Goal: Check status: Check status

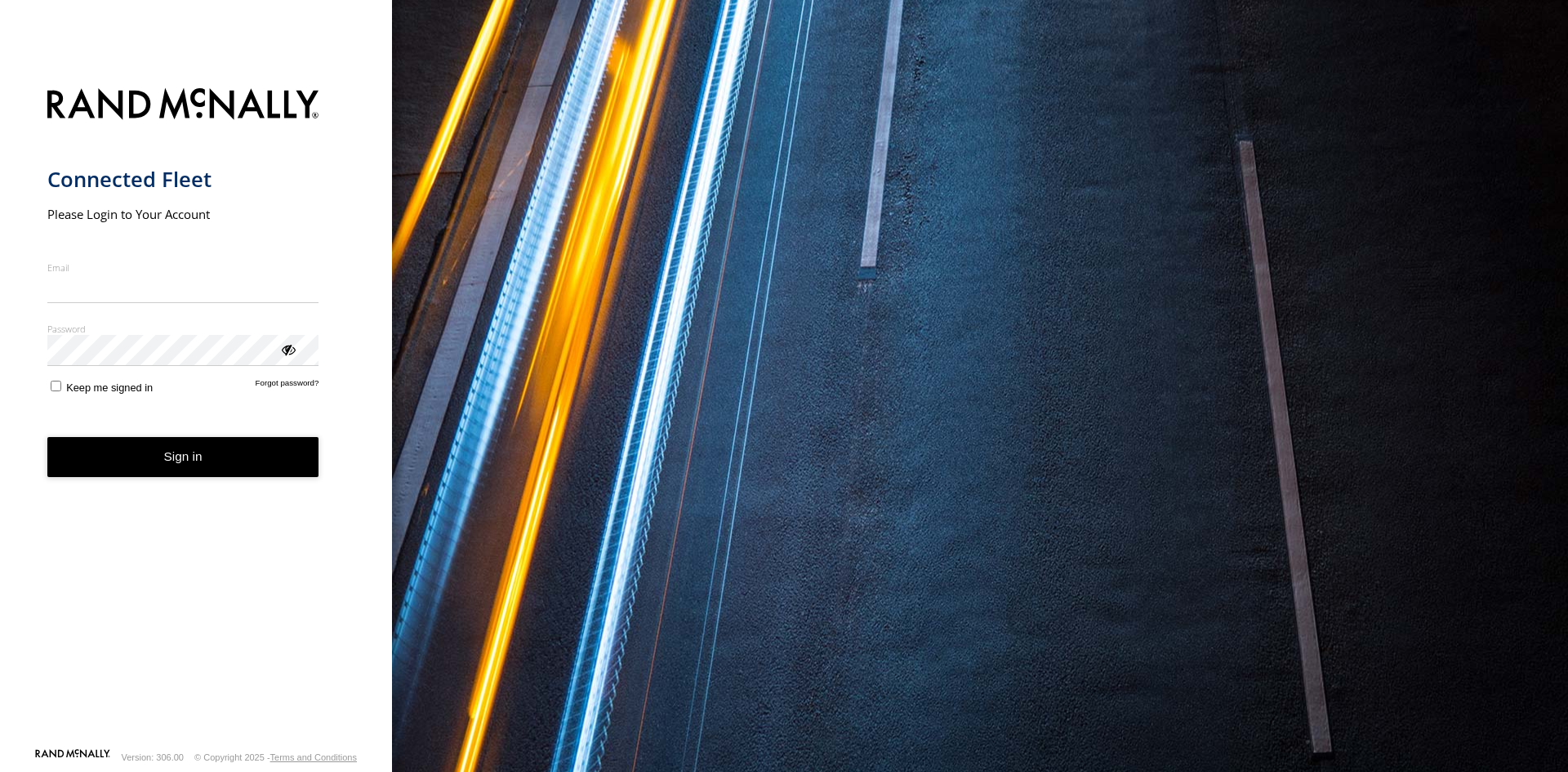
type input "**********"
click at [239, 458] on button "Sign in" at bounding box center [182, 457] width 272 height 40
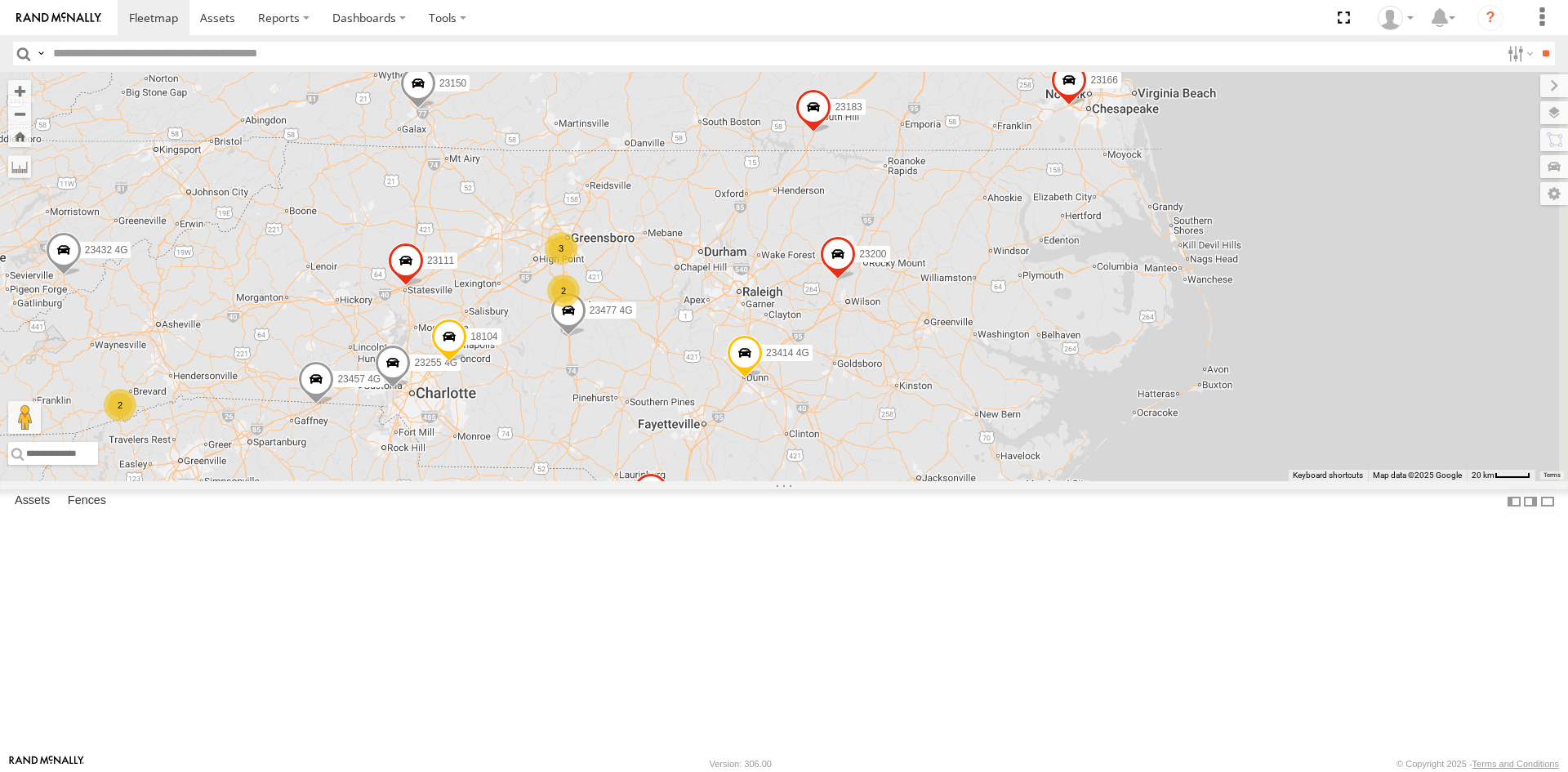
drag, startPoint x: 1097, startPoint y: 537, endPoint x: 818, endPoint y: 512, distance: 280.1
click at [818, 481] on div "23363 Old/good 23420 23450 23206 23218 4G 23183 4G 23277 23160 4G 23303 23479 2…" at bounding box center [784, 276] width 1568 height 410
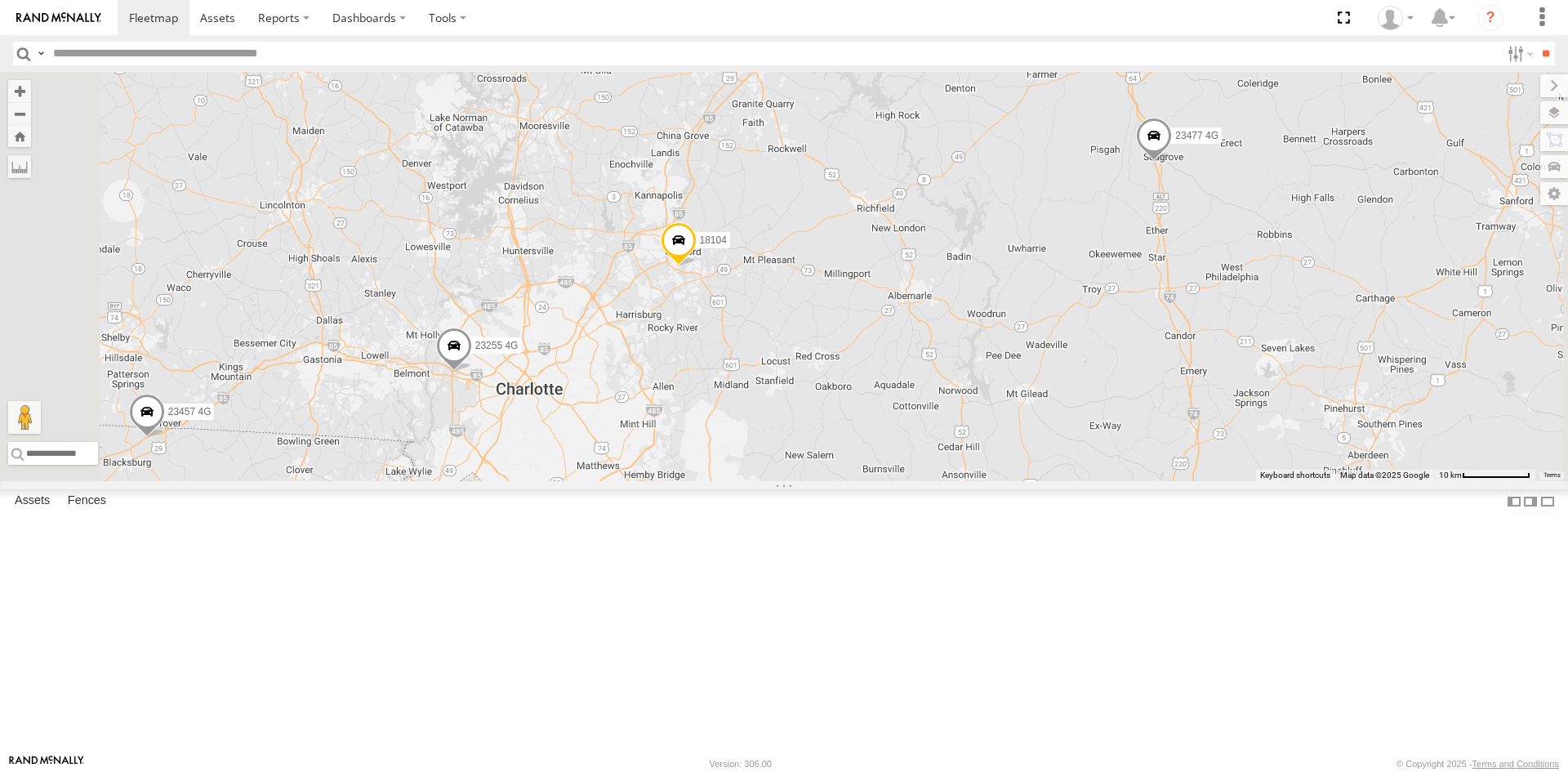
drag, startPoint x: 749, startPoint y: 520, endPoint x: 763, endPoint y: 510, distance: 17.2
click at [763, 481] on div "23363 Old/good 23420 23450 23206 23218 4G 23183 4G 23277 23160 4G 23303 23479 2…" at bounding box center [784, 276] width 1568 height 410
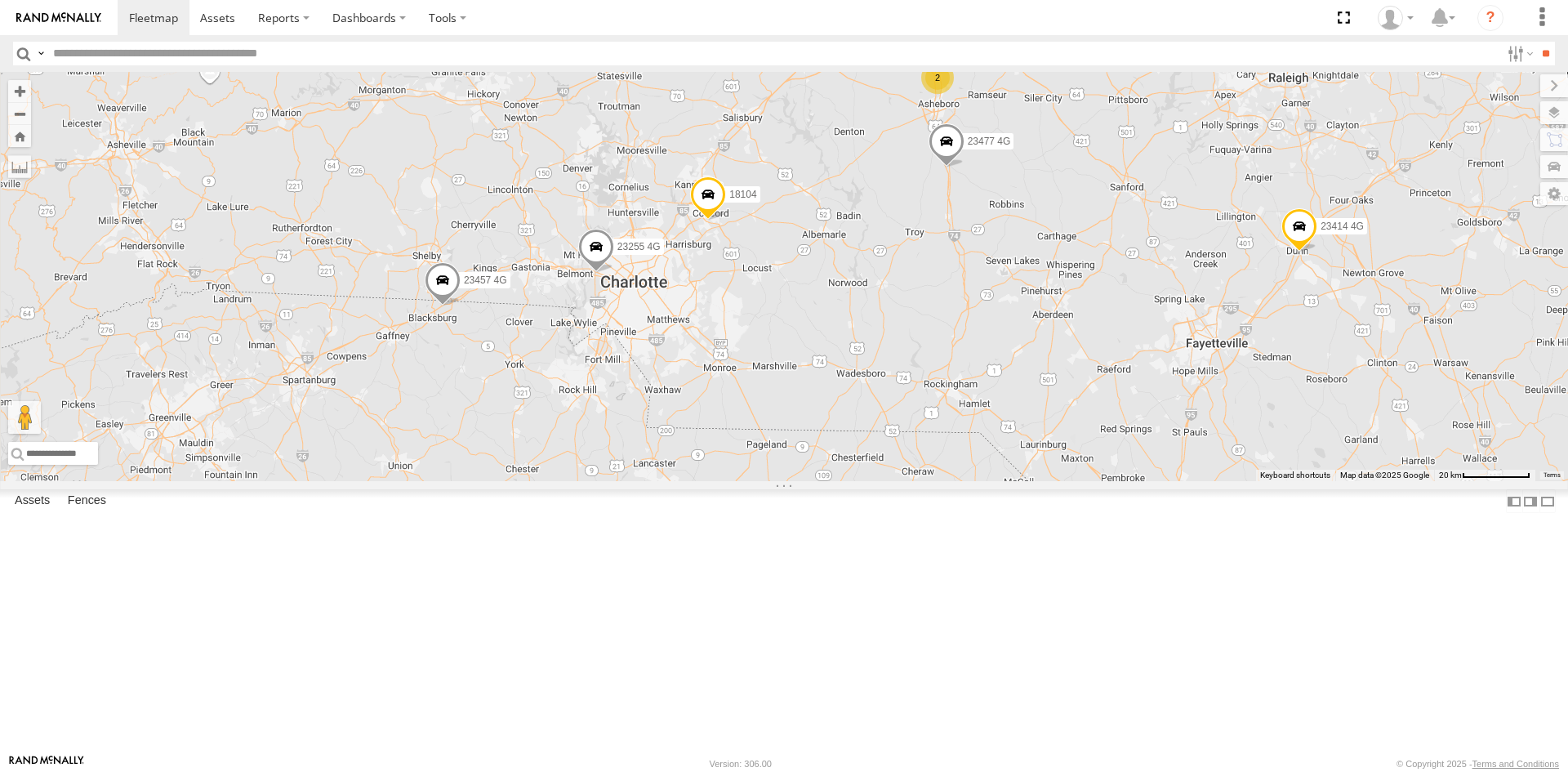
drag, startPoint x: 696, startPoint y: 595, endPoint x: 823, endPoint y: 434, distance: 205.1
click at [823, 434] on div "23363 Old/good 23420 23450 23206 23218 4G 23183 4G 23277 23160 4G 23303 23479 2…" at bounding box center [784, 276] width 1568 height 410
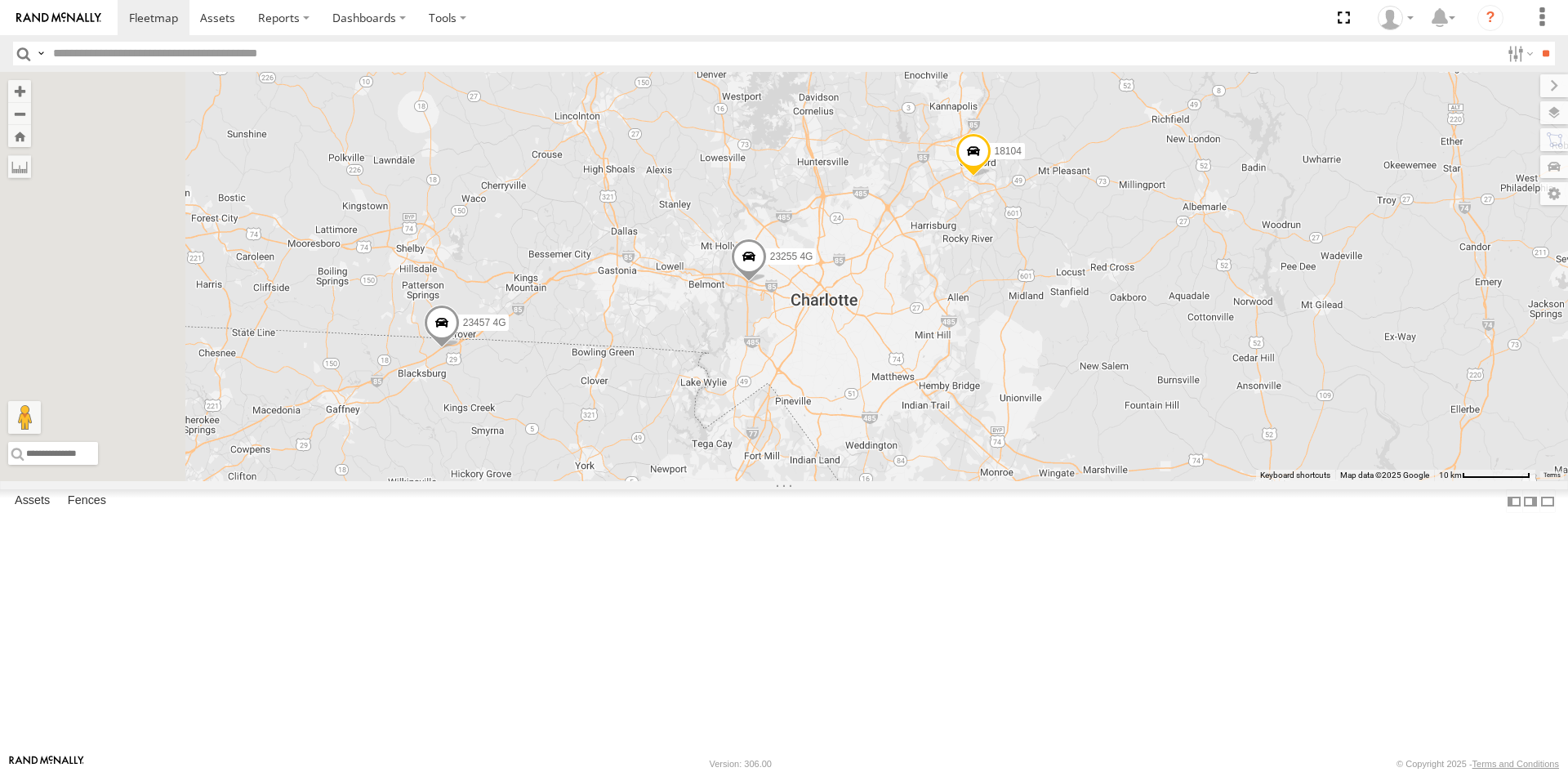
drag, startPoint x: 747, startPoint y: 499, endPoint x: 982, endPoint y: 489, distance: 235.2
click at [982, 481] on div "23363 Old/good 23420 23450 23206 23218 4G 23183 4G 23277 23160 4G 23303 23479 2…" at bounding box center [784, 276] width 1568 height 410
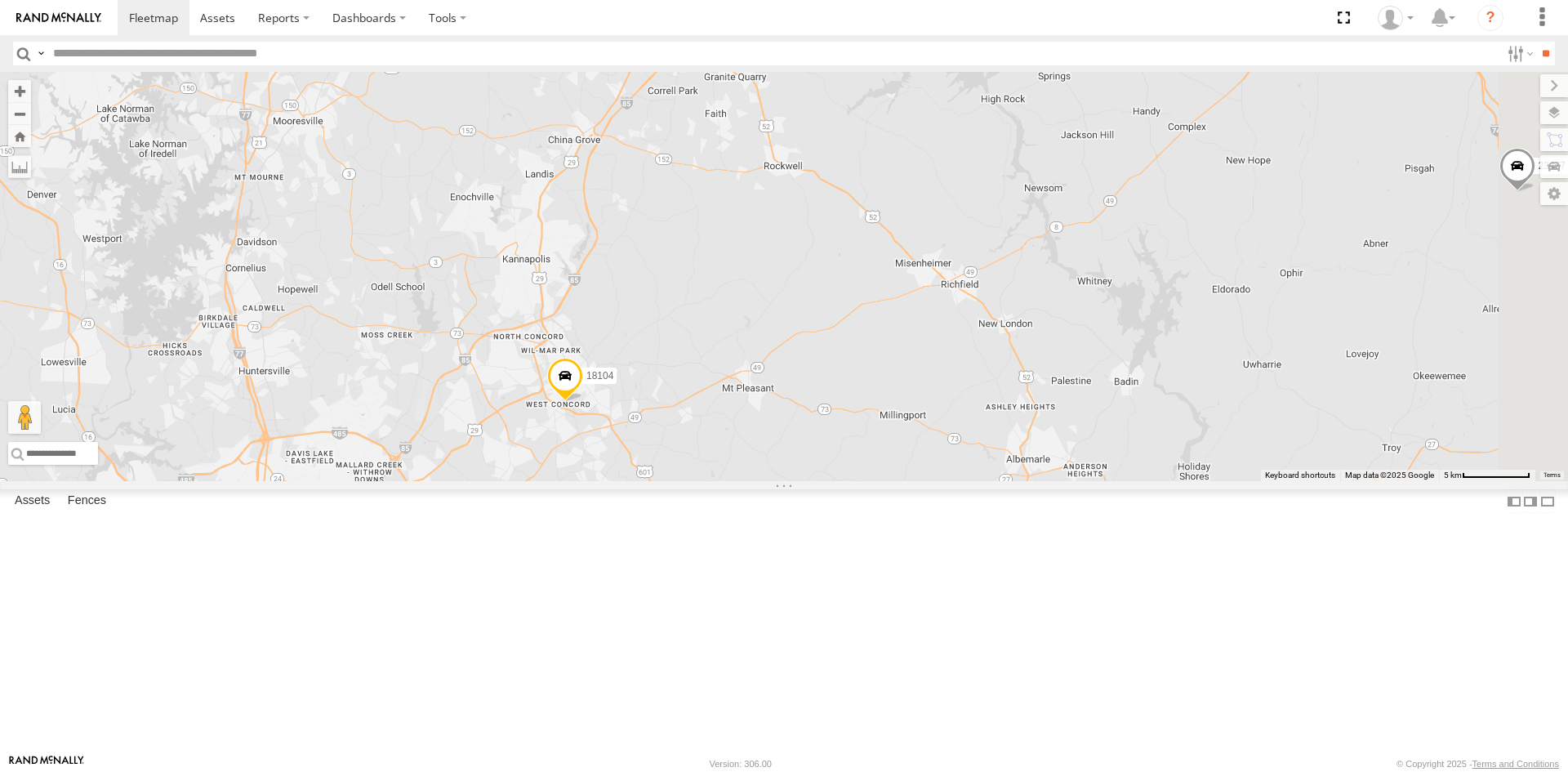
drag, startPoint x: 1221, startPoint y: 439, endPoint x: 669, endPoint y: 756, distance: 636.5
click at [669, 756] on body at bounding box center [784, 386] width 1568 height 772
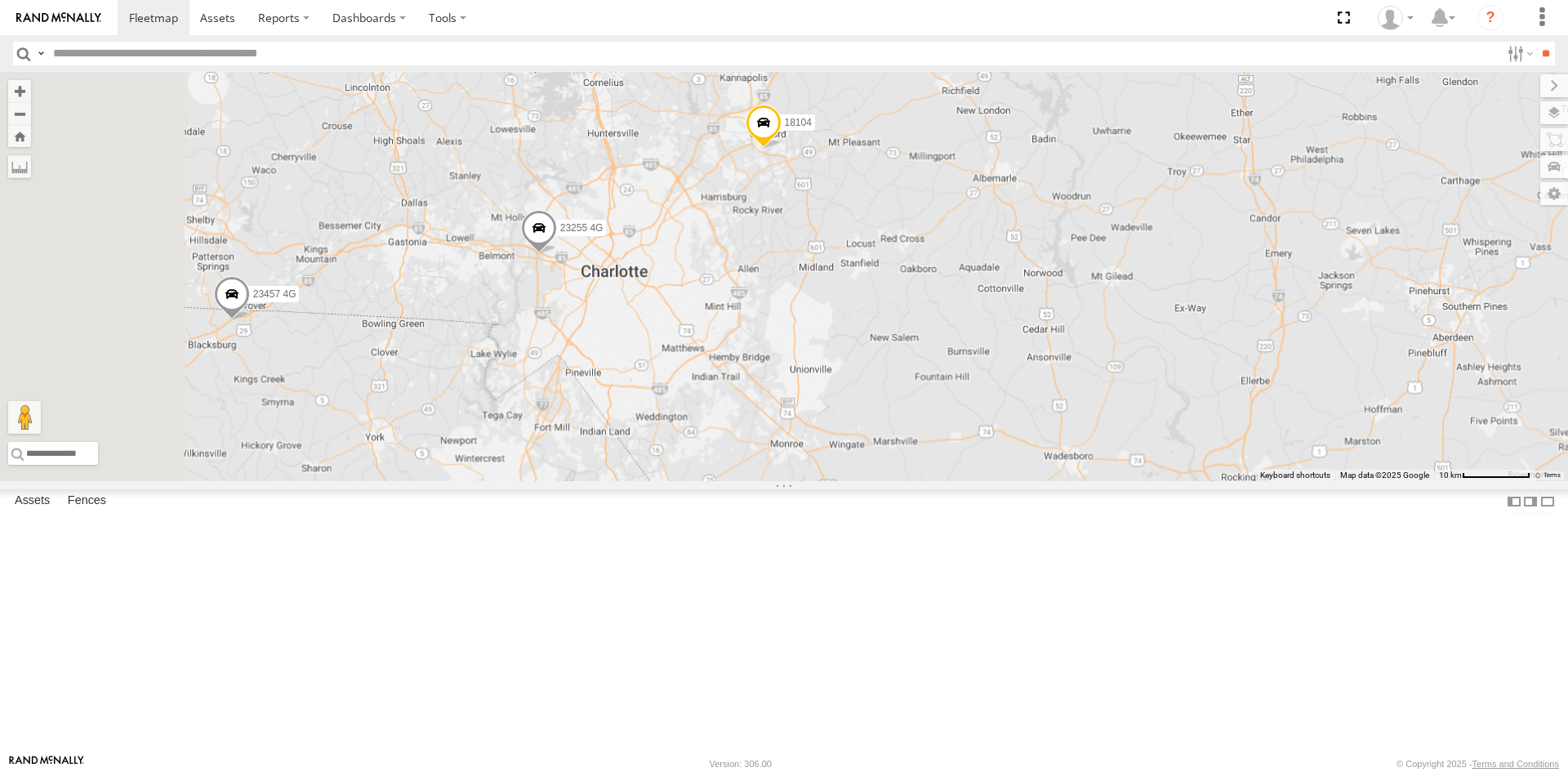
drag, startPoint x: 778, startPoint y: 655, endPoint x: 940, endPoint y: 387, distance: 313.2
click at [940, 387] on div "23363 Old/good 23420 23450 23206 23218 4G 23183 4G 23277 23160 4G 23303 23479 2…" at bounding box center [784, 276] width 1568 height 410
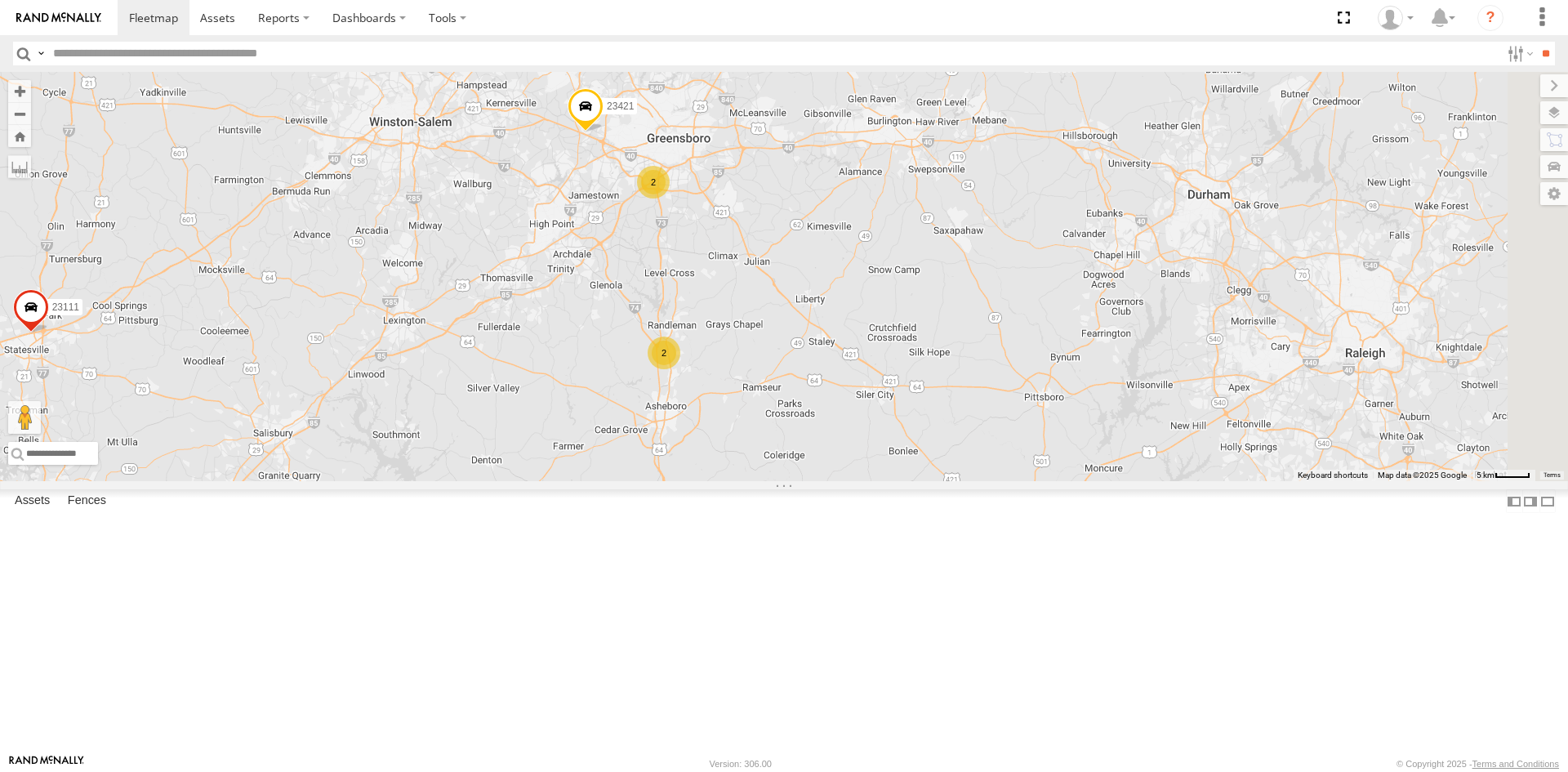
drag, startPoint x: 1183, startPoint y: 223, endPoint x: 992, endPoint y: 414, distance: 270.1
click at [992, 414] on div "23363 Old/good 23420 23450 23206 23218 4G 23183 4G 23277 23160 4G 23303 23479 2…" at bounding box center [784, 276] width 1568 height 410
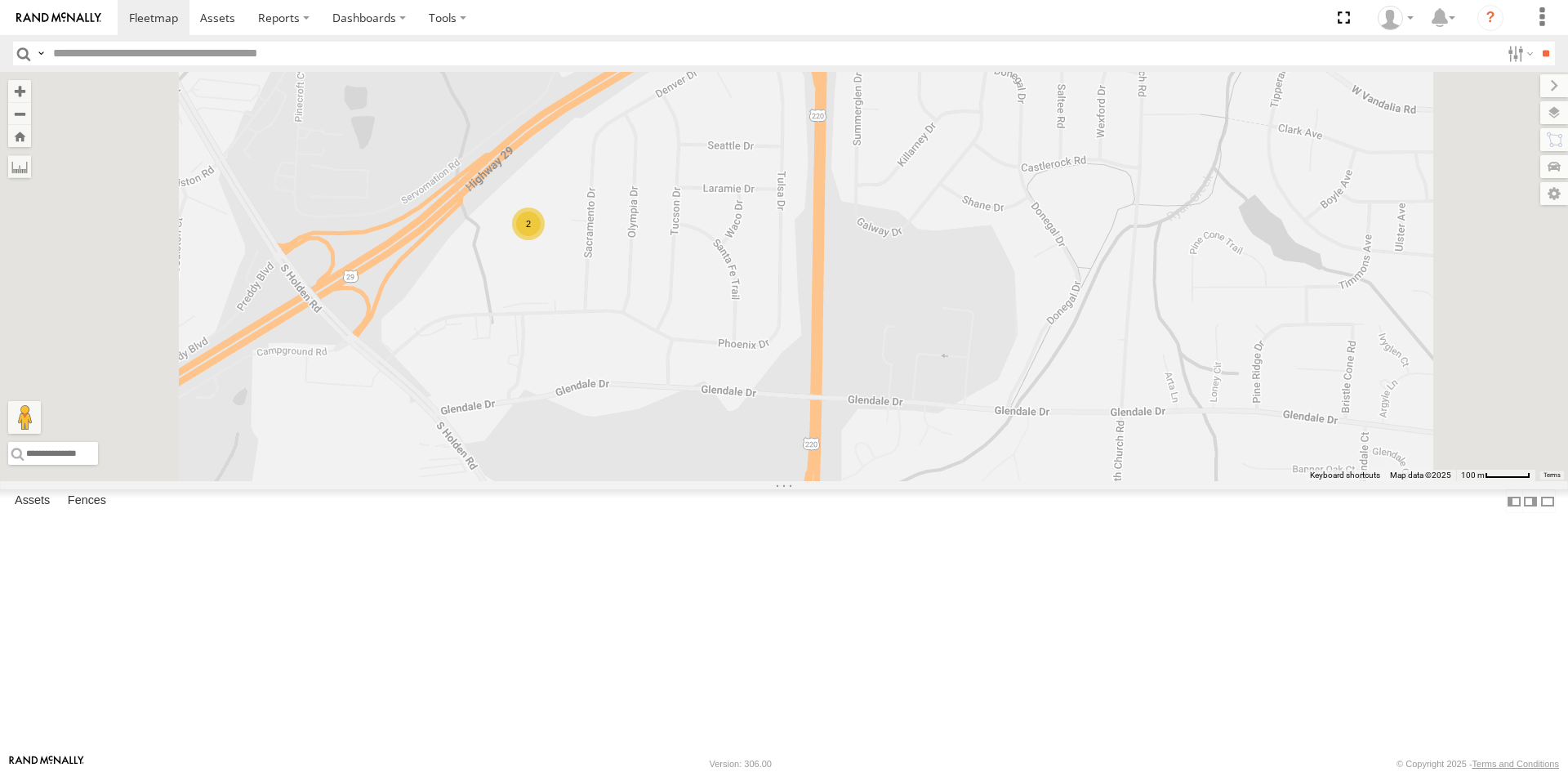
drag, startPoint x: 772, startPoint y: 195, endPoint x: 769, endPoint y: 450, distance: 255.0
click at [769, 450] on div "23363 Old/good 23420 23450 23206 23218 4G 23183 4G 23277 23160 4G 23303 23479 2…" at bounding box center [784, 276] width 1568 height 410
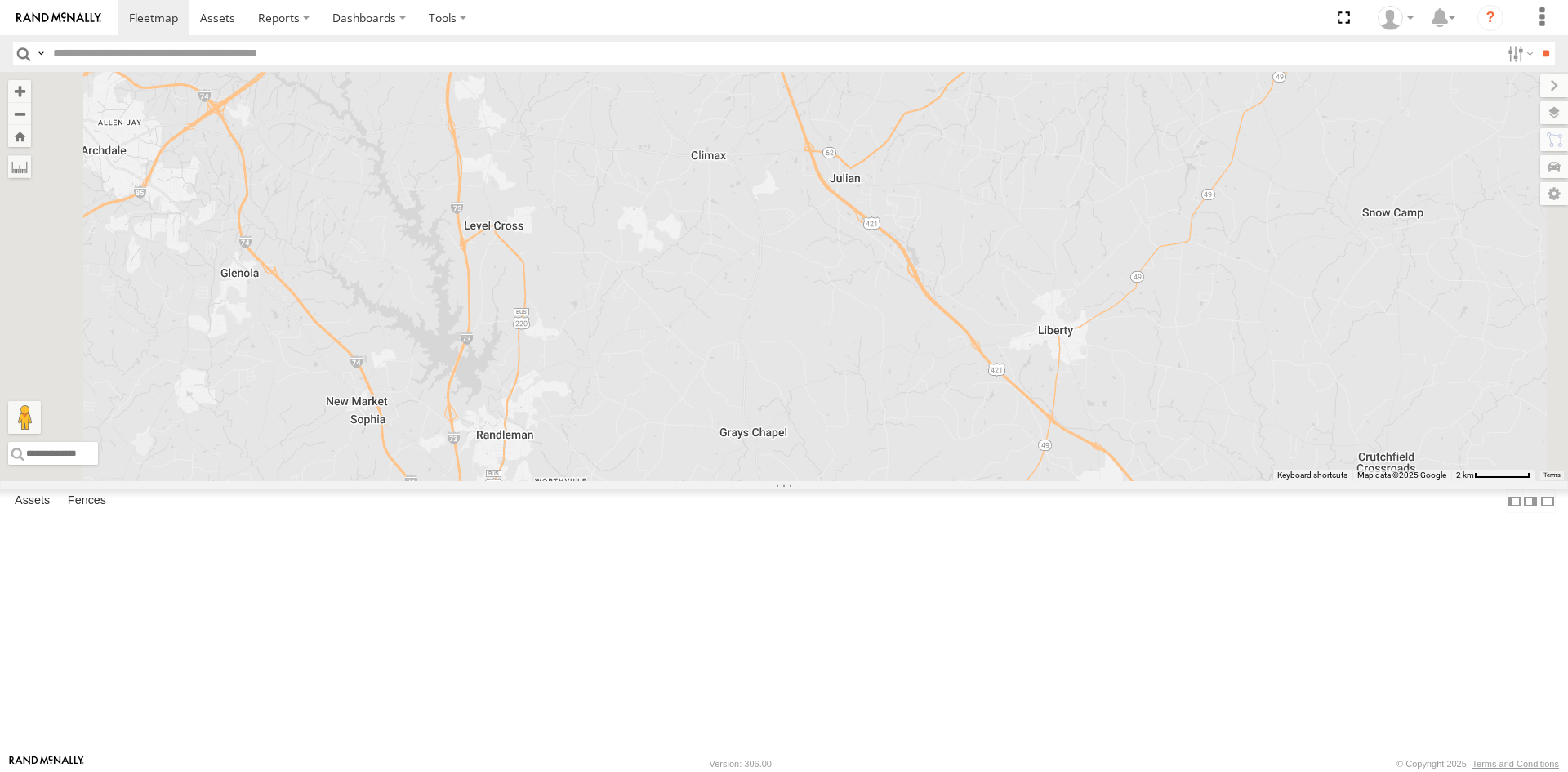
drag, startPoint x: 747, startPoint y: 545, endPoint x: 687, endPoint y: 153, distance: 396.6
click at [687, 153] on div "23363 Old/good 23420 23450 23206 23218 4G 23183 4G 23277 23160 4G 23303 23479 2…" at bounding box center [784, 276] width 1568 height 410
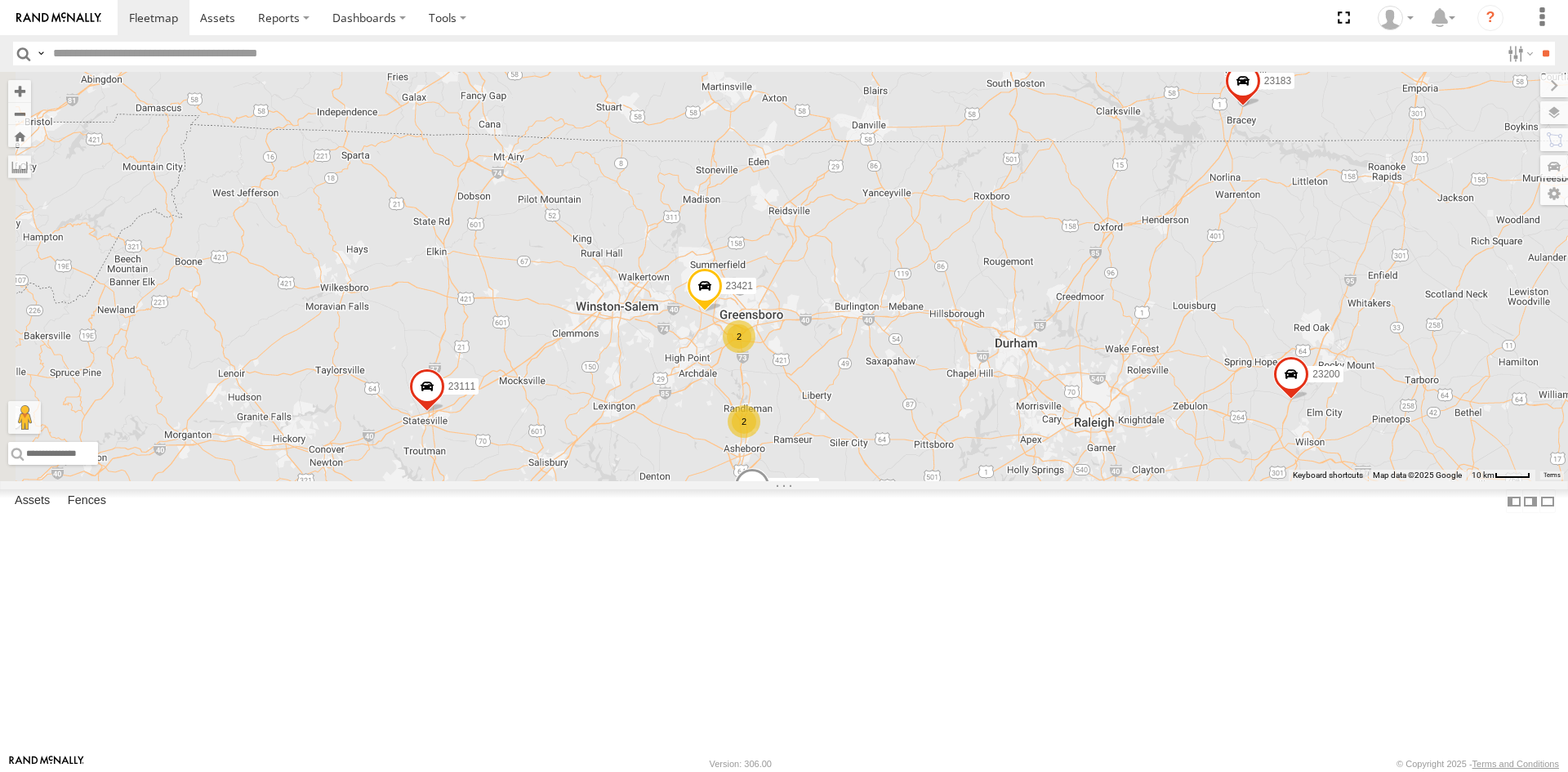
drag, startPoint x: 636, startPoint y: 450, endPoint x: 895, endPoint y: 487, distance: 261.6
click at [895, 481] on div "23363 Old/good 23420 23450 23206 23218 4G 23183 4G 23277 23160 4G 23303 23479 2…" at bounding box center [784, 276] width 1568 height 410
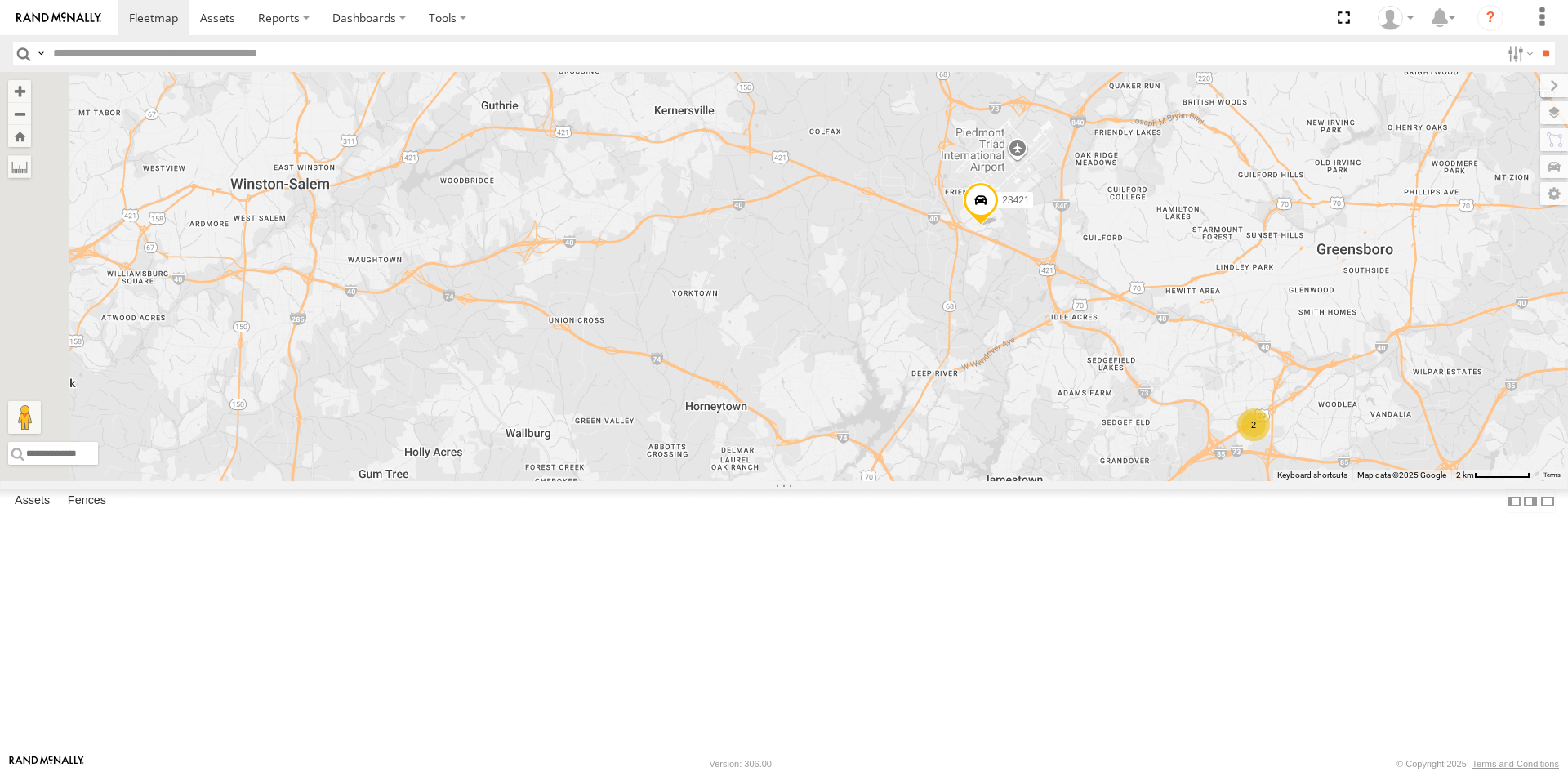
drag, startPoint x: 759, startPoint y: 385, endPoint x: 1118, endPoint y: 399, distance: 359.3
click at [1118, 399] on div "23363 Old/good 23420 23450 23206 23218 4G 23183 4G 23277 23160 4G 23303 23479 2…" at bounding box center [784, 276] width 1568 height 410
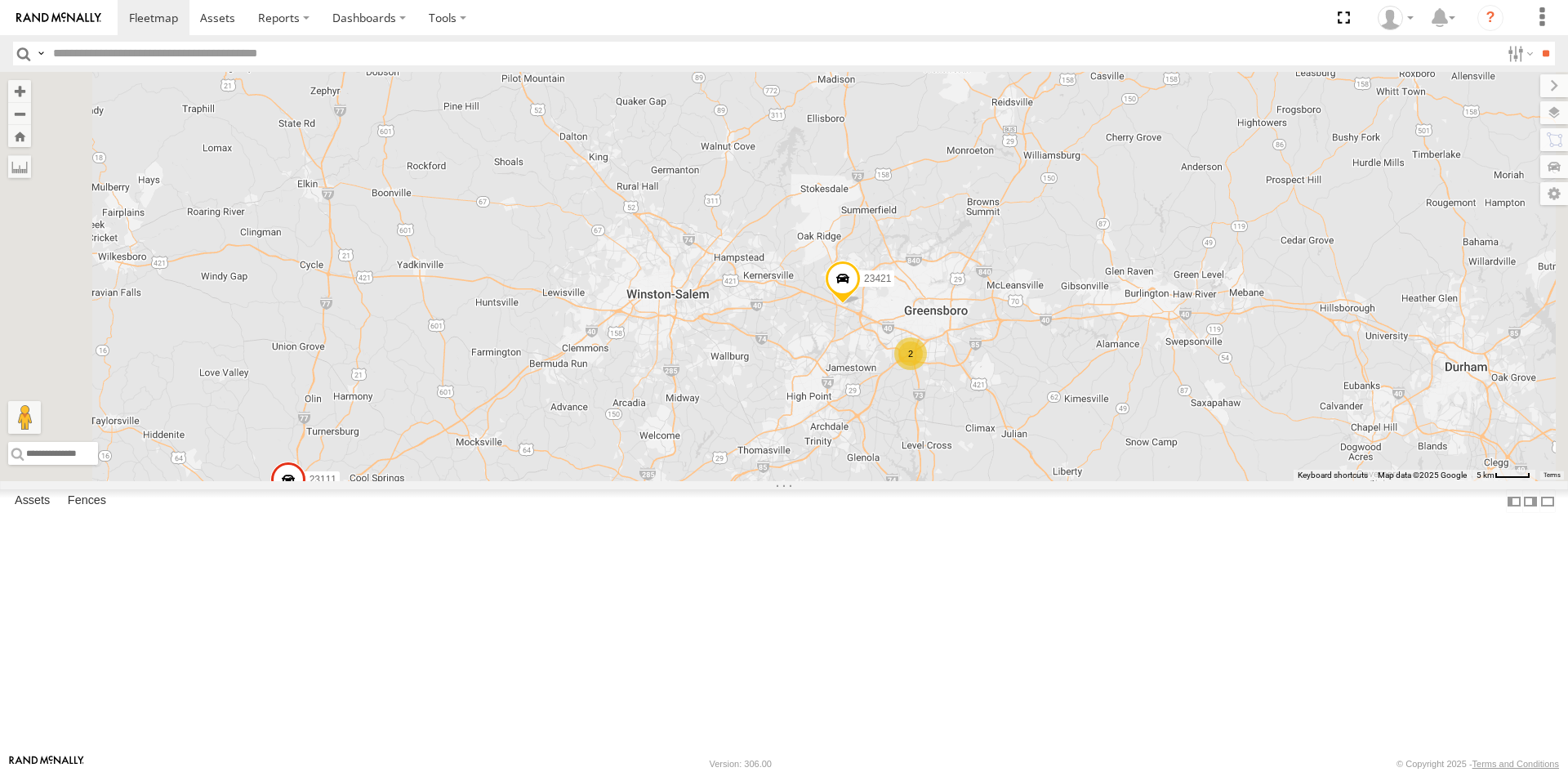
click at [861, 304] on span at bounding box center [842, 282] width 36 height 44
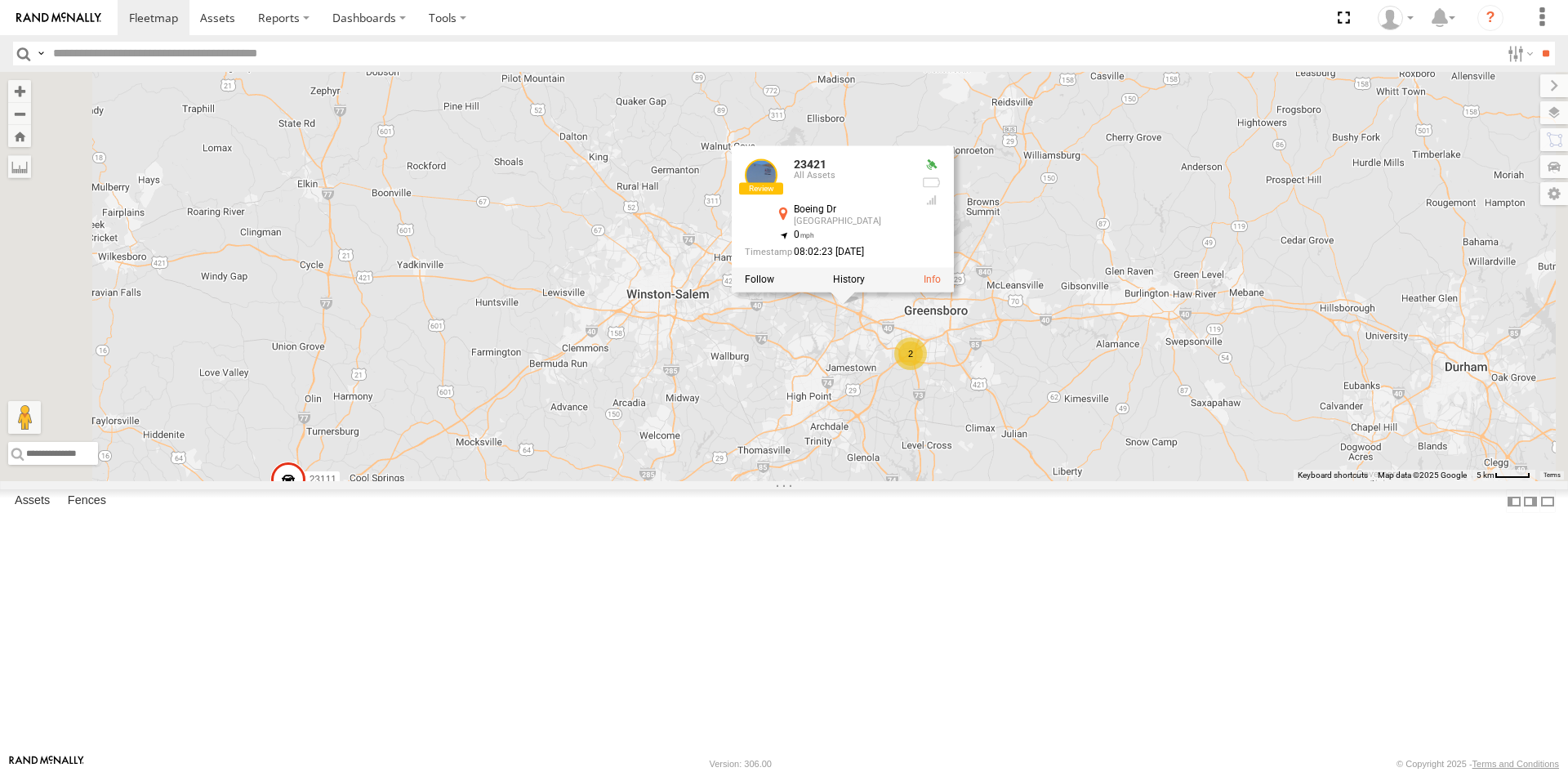
click at [1034, 454] on div "23363 Old/good 23420 23450 23206 23218 4G 23183 4G 23277 23160 4G 23303 23479 2…" at bounding box center [784, 276] width 1568 height 410
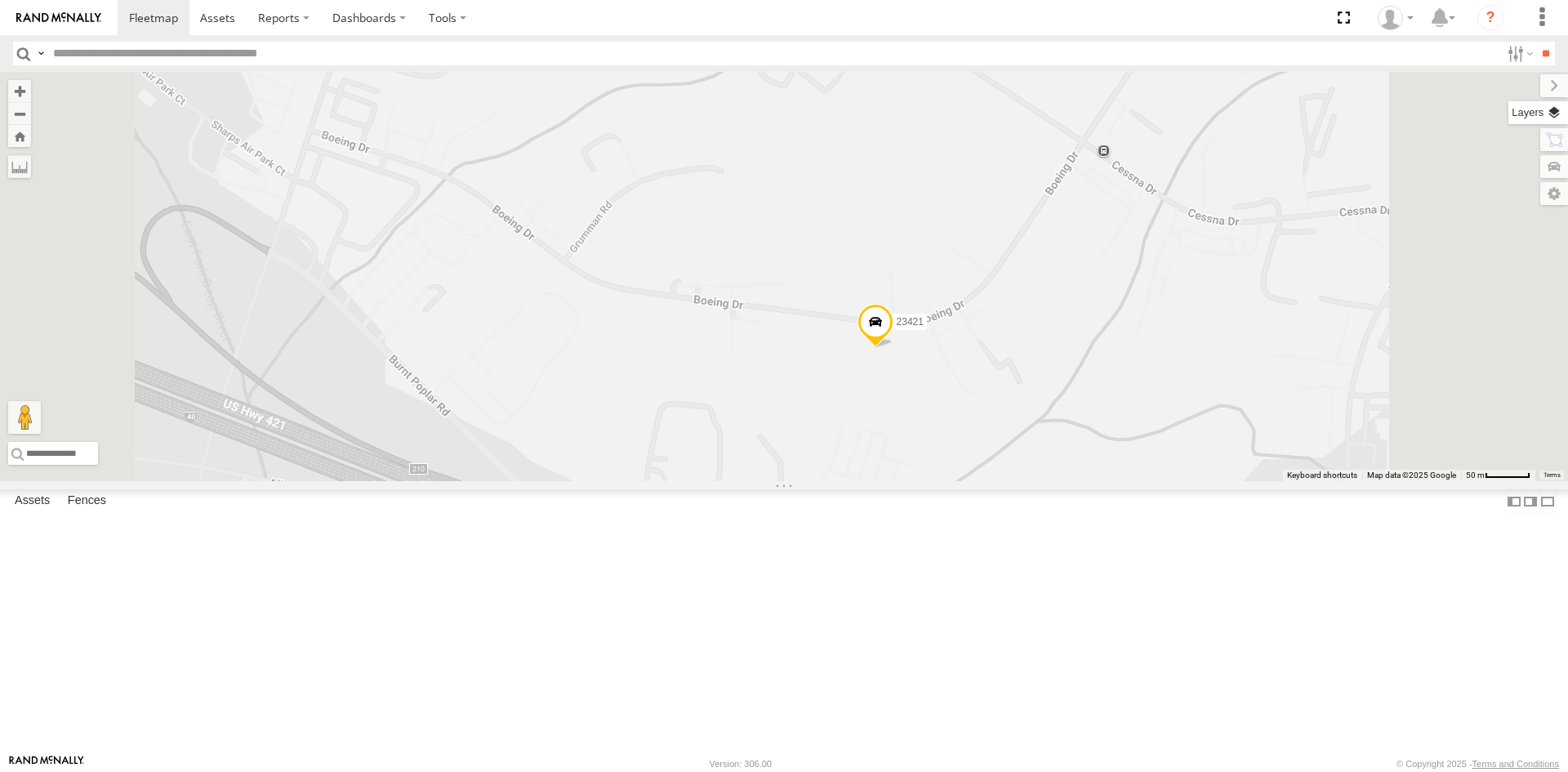
click at [1565, 111] on label at bounding box center [1538, 112] width 60 height 23
click at [0, 0] on span "Basemaps" at bounding box center [0, 0] width 0 height 0
click at [0, 0] on span "Satellite + Roadmap" at bounding box center [0, 0] width 0 height 0
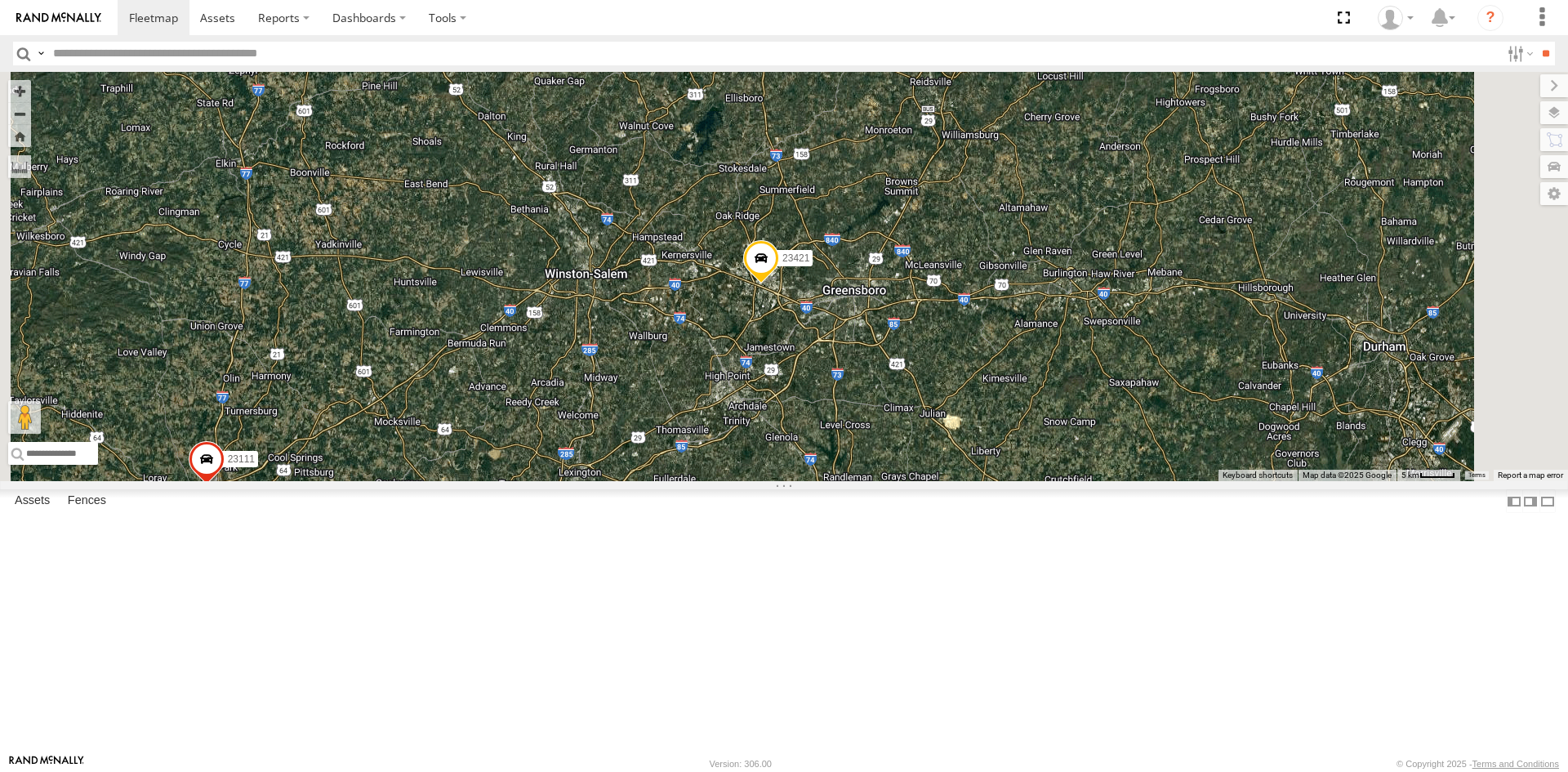
drag, startPoint x: 868, startPoint y: 615, endPoint x: 805, endPoint y: 537, distance: 100.3
click at [805, 481] on div "23363 Old/good 23420 23450 23206 23218 4G 23183 4G 23277 23160 4G 23303 23479 2…" at bounding box center [784, 276] width 1568 height 410
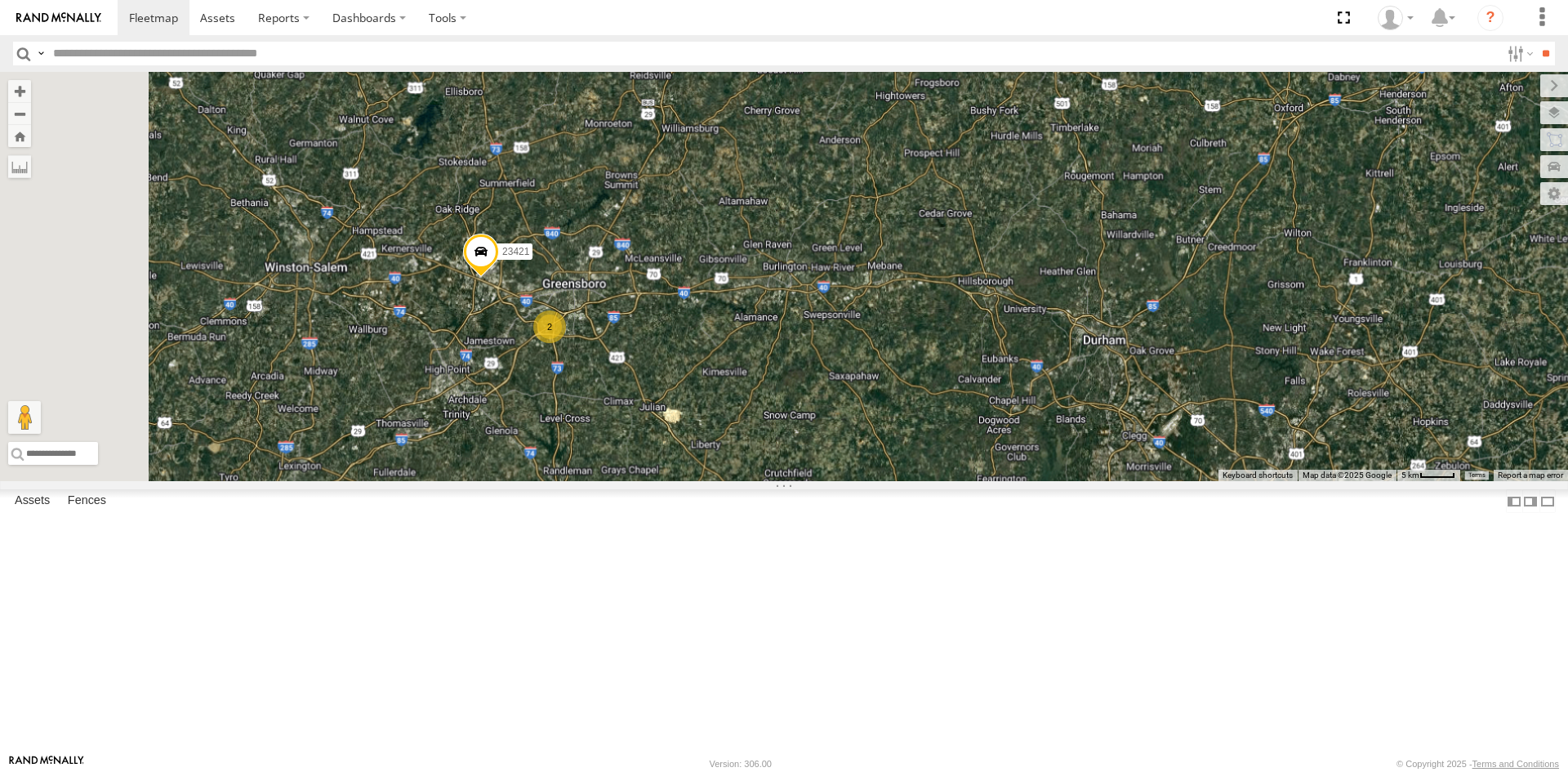
drag, startPoint x: 644, startPoint y: 707, endPoint x: 728, endPoint y: 536, distance: 190.5
click at [728, 481] on div "23363 Old/good 23420 23450 23206 23218 4G 23183 4G 23277 23160 4G 23303 23479 2…" at bounding box center [784, 276] width 1568 height 410
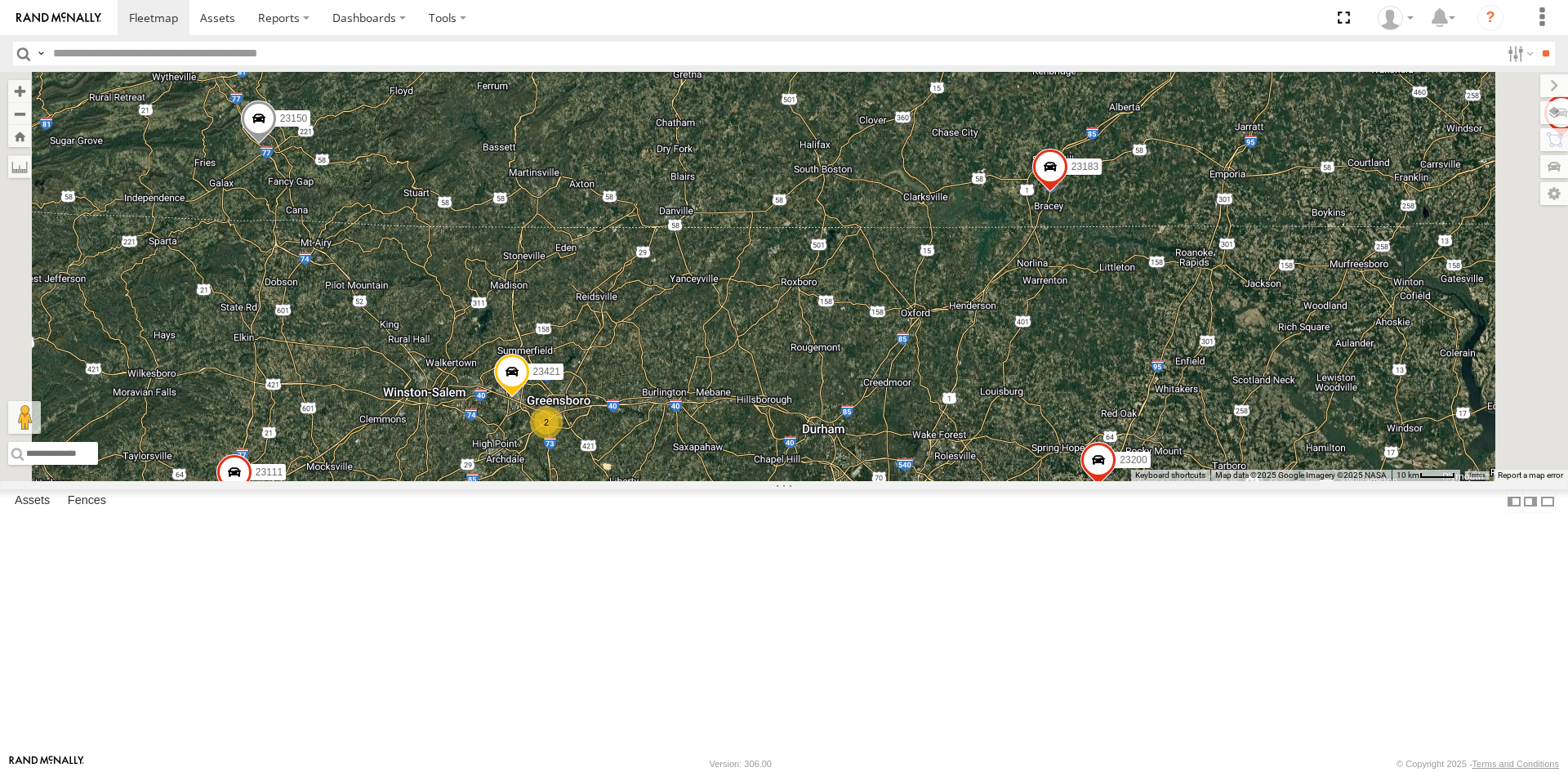
click at [578, 598] on span at bounding box center [559, 576] width 36 height 44
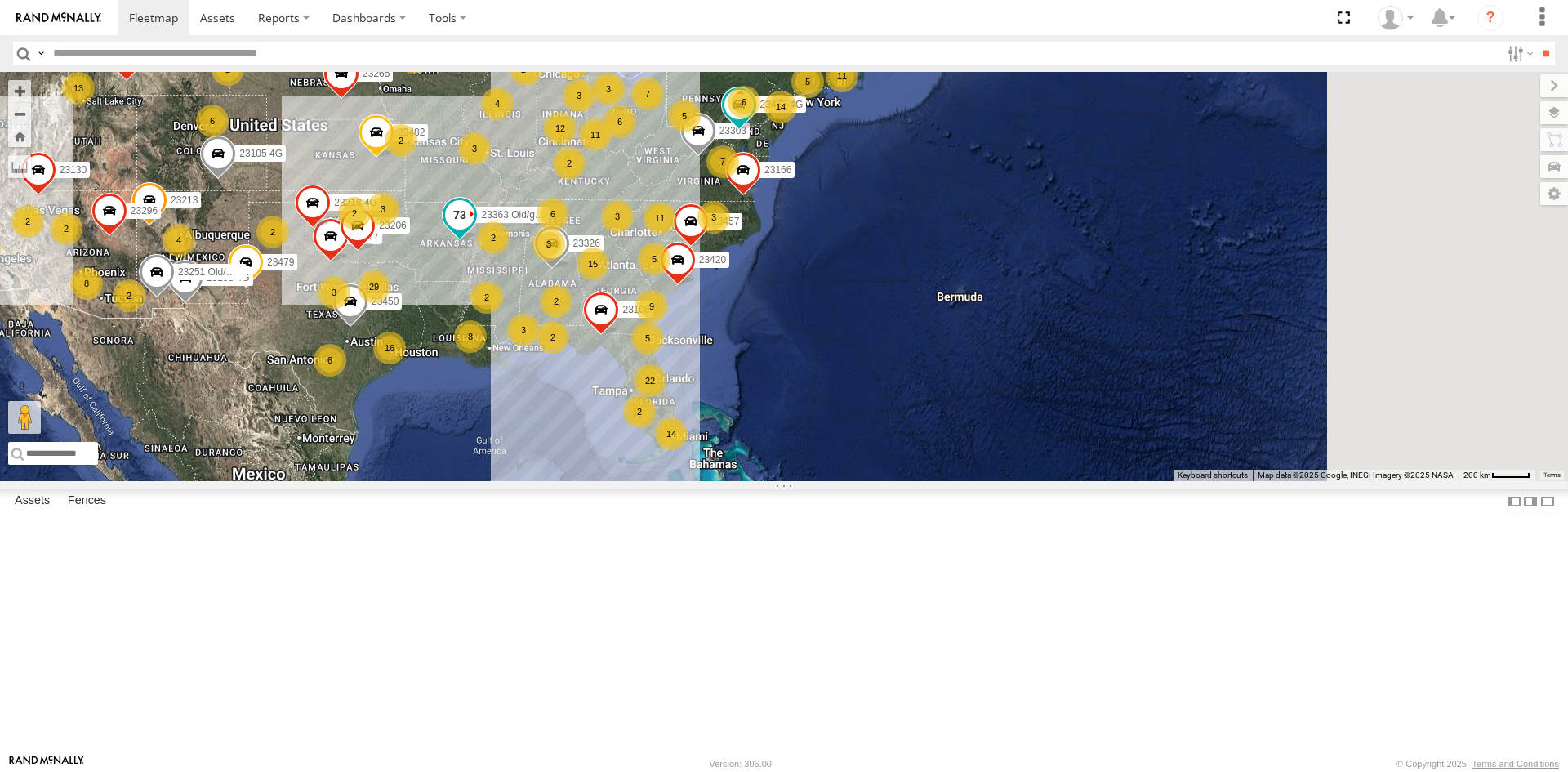
drag, startPoint x: 1132, startPoint y: 420, endPoint x: 715, endPoint y: 342, distance: 424.2
click at [550, 223] on label "23363 Old/good" at bounding box center [509, 214] width 82 height 16
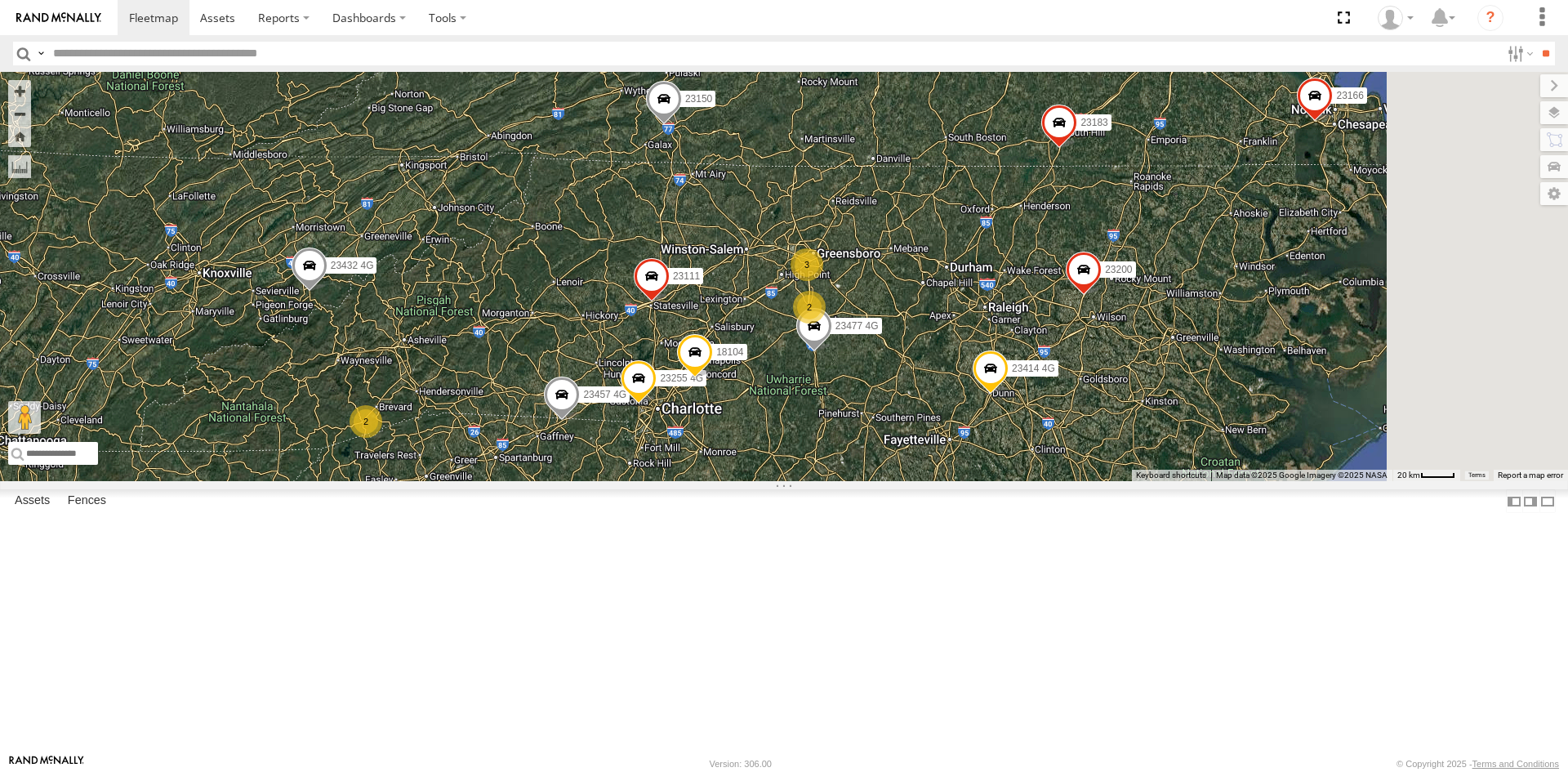
drag, startPoint x: 1122, startPoint y: 458, endPoint x: 789, endPoint y: 616, distance: 368.6
click at [789, 481] on div "23363 Old/good 23326 23420 23450 23206 23218 4G 23183 4G 23277 23160 4G 23303 2…" at bounding box center [784, 276] width 1568 height 410
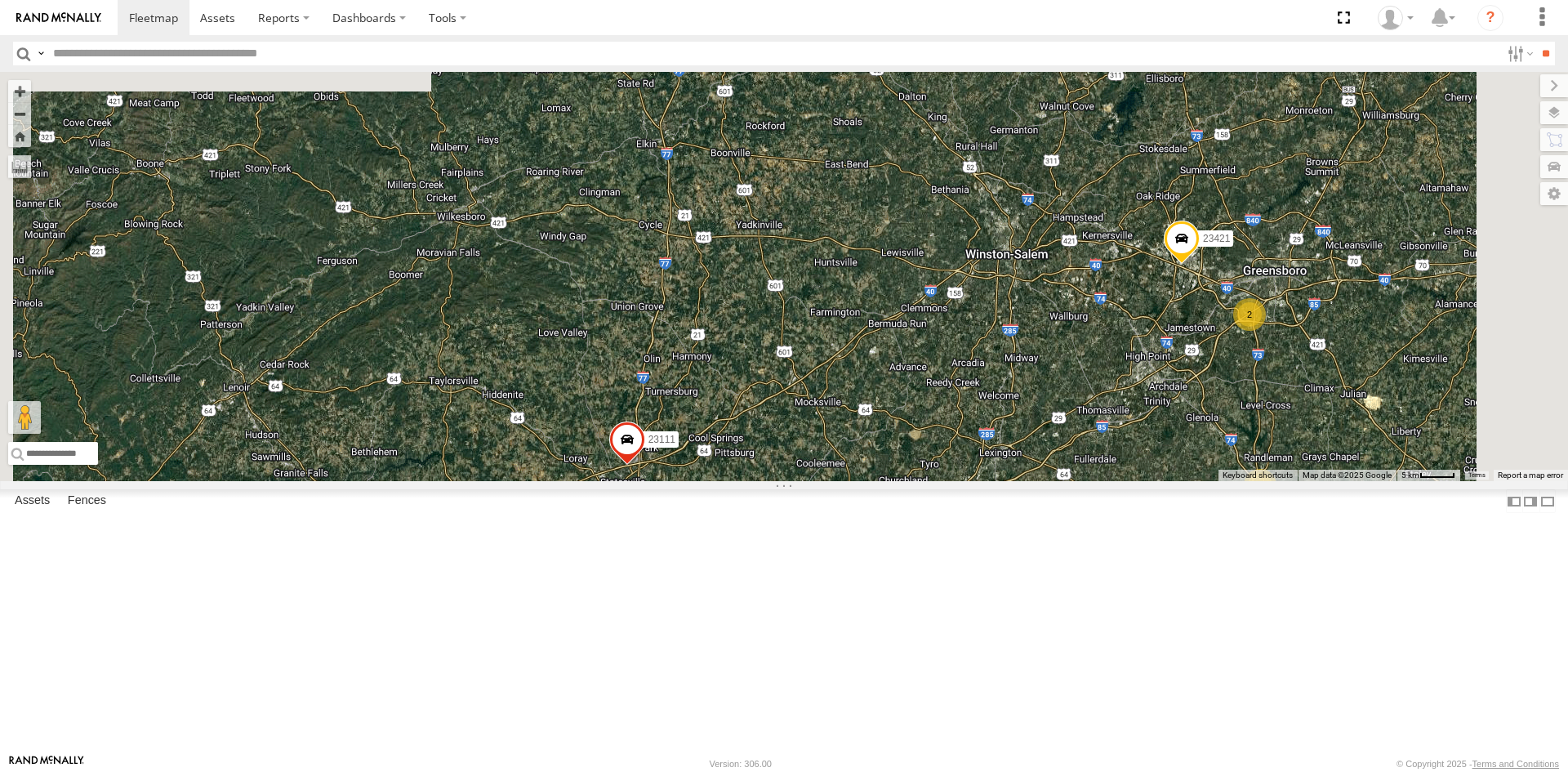
drag, startPoint x: 950, startPoint y: 202, endPoint x: 891, endPoint y: 442, distance: 247.1
click at [891, 442] on div "23363 Old/good 23326 23420 23450 23206 23218 4G 23183 4G 23277 23160 4G 23303 2…" at bounding box center [784, 276] width 1568 height 410
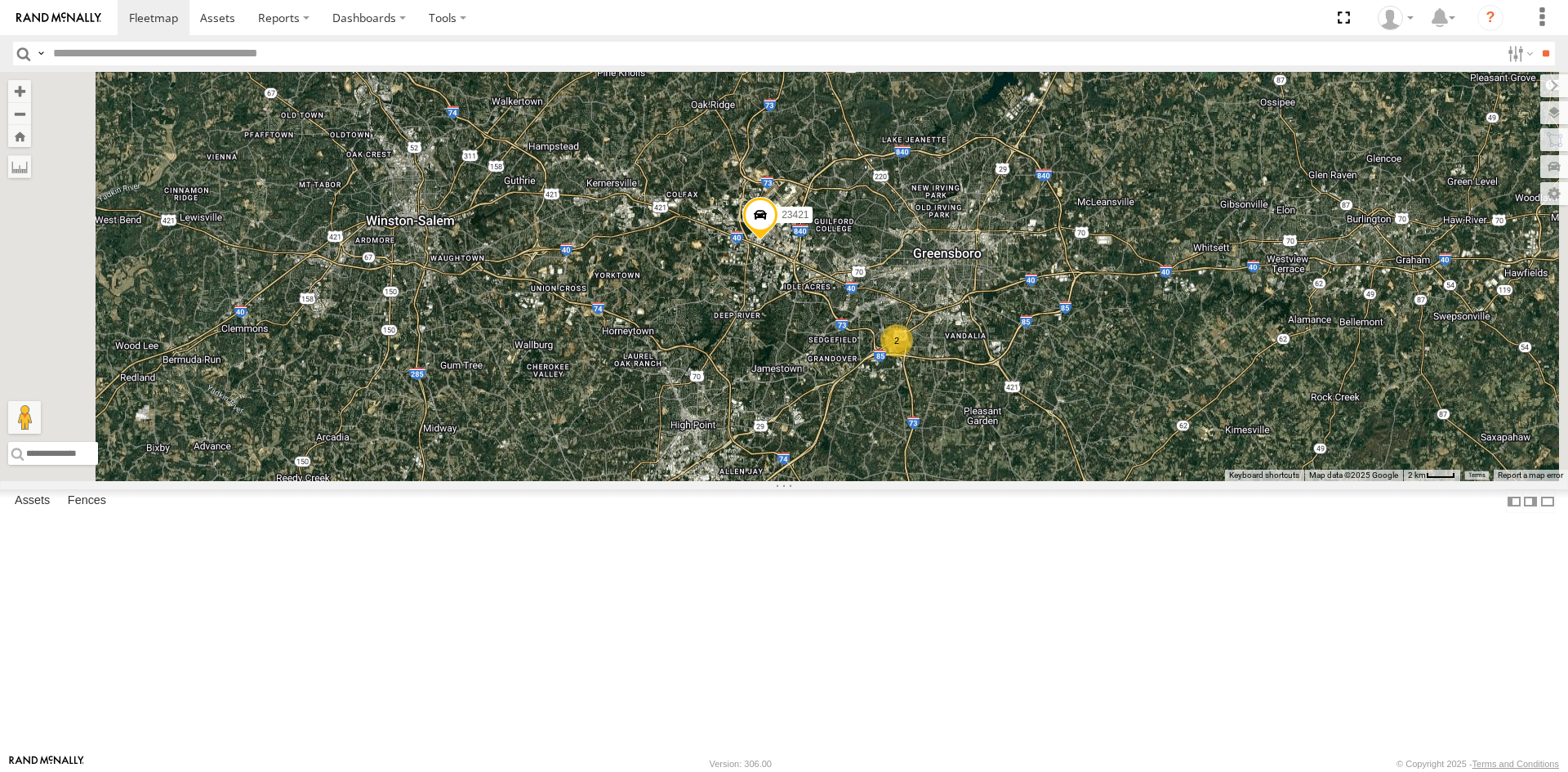
click at [1117, 481] on div "23363 Old/good 23326 23420 23450 23206 23218 4G 23183 4G 23277 23160 4G 23303 2…" at bounding box center [784, 276] width 1568 height 410
click at [913, 357] on div "2" at bounding box center [896, 341] width 33 height 33
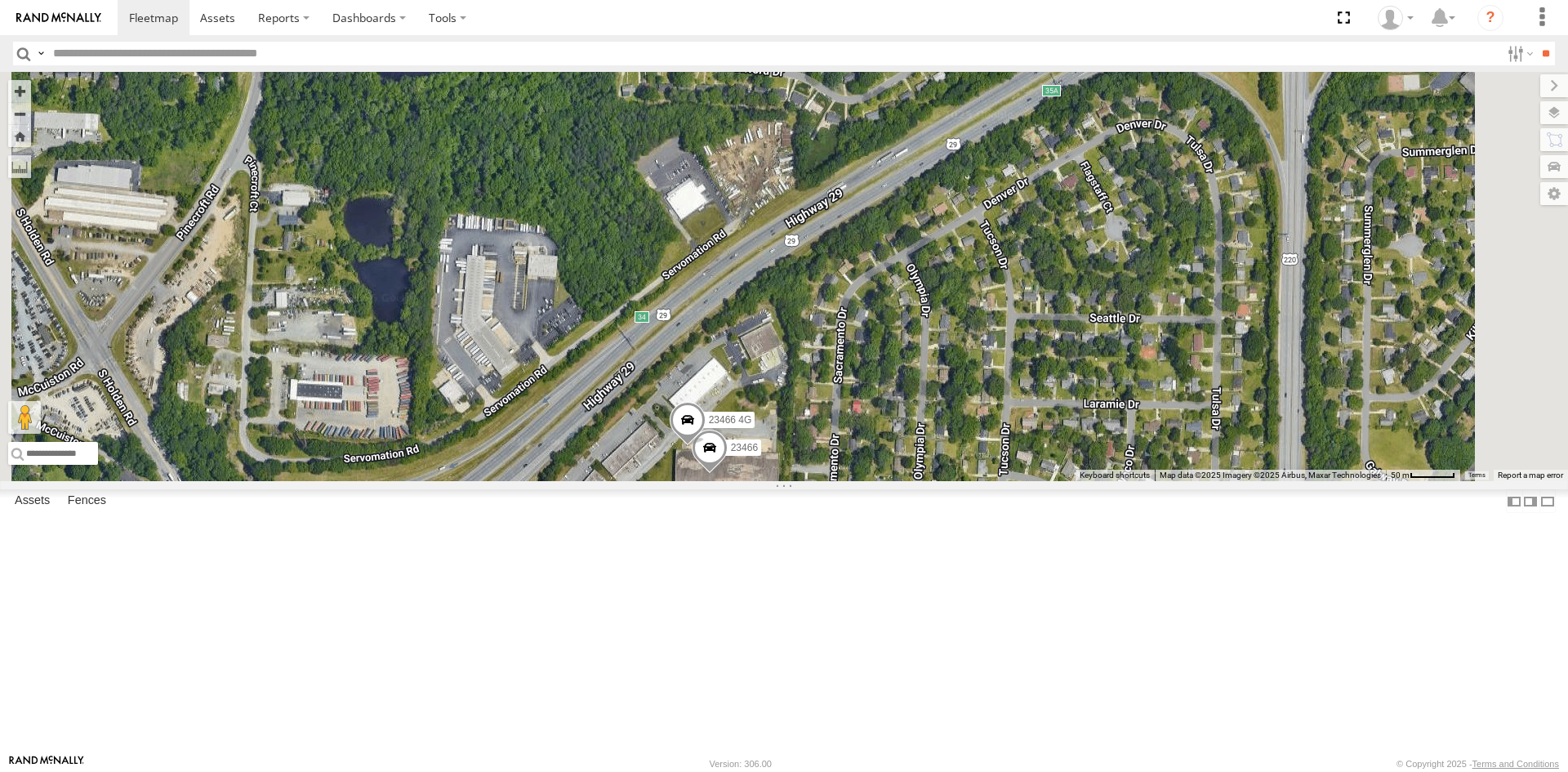
click at [705, 446] on span at bounding box center [688, 424] width 36 height 44
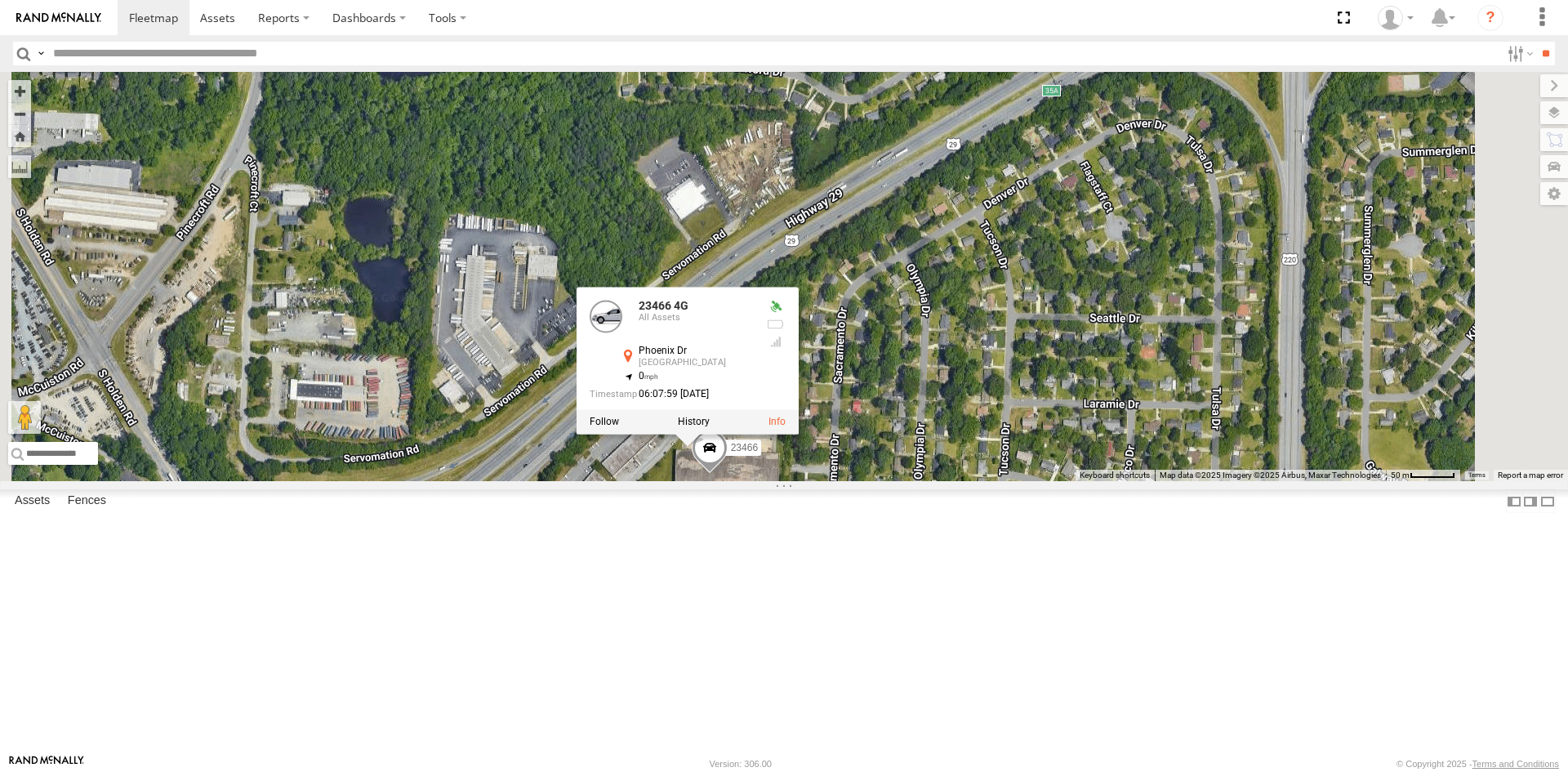
click at [728, 473] on span at bounding box center [710, 451] width 36 height 44
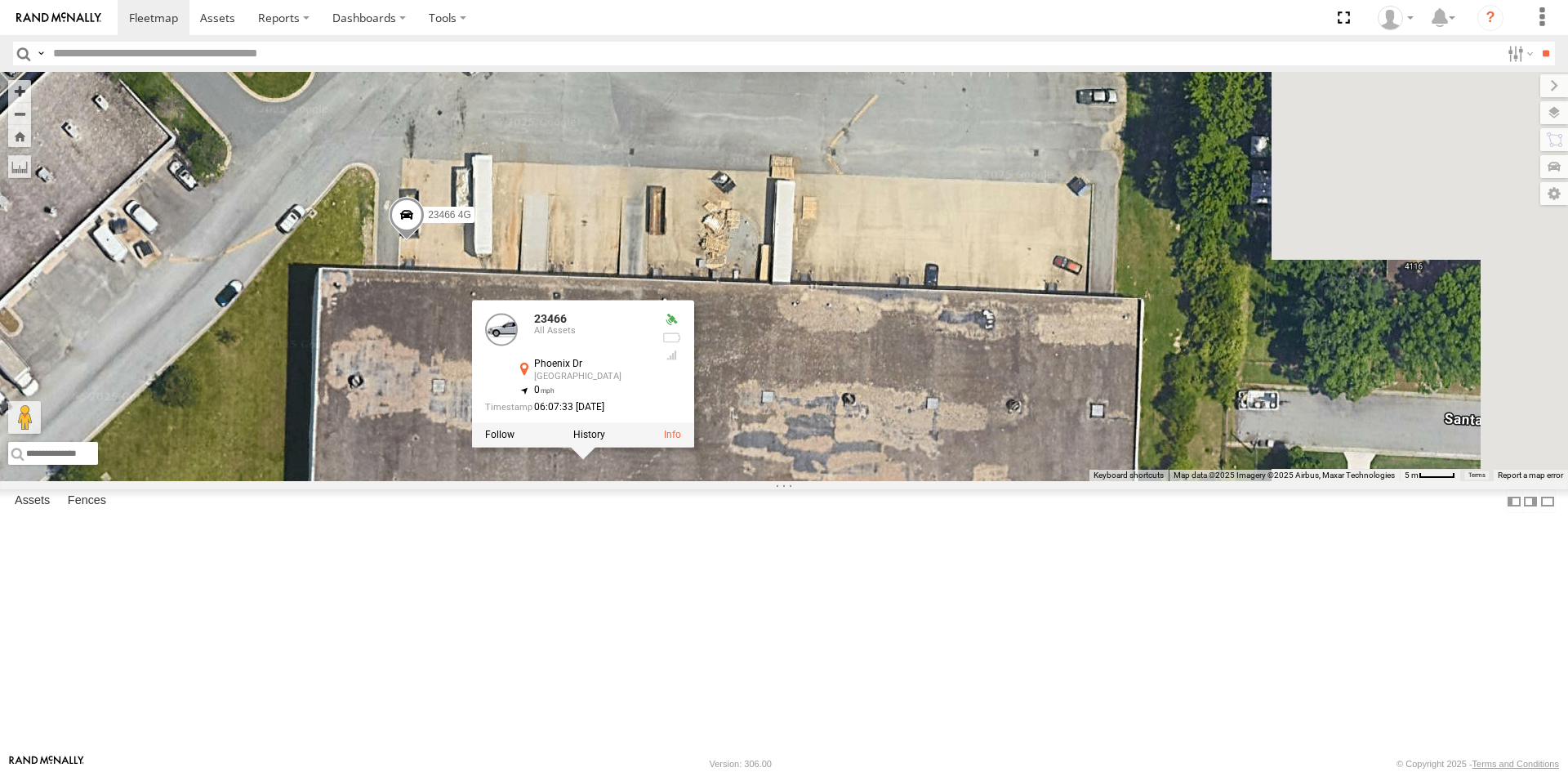
drag, startPoint x: 1082, startPoint y: 541, endPoint x: 177, endPoint y: 617, distance: 908.2
click at [177, 617] on main "← Move left → Move right ↑ Move up ↓ Move down + Zoom in - Zoom out Home Jump l…" at bounding box center [784, 412] width 1568 height 682
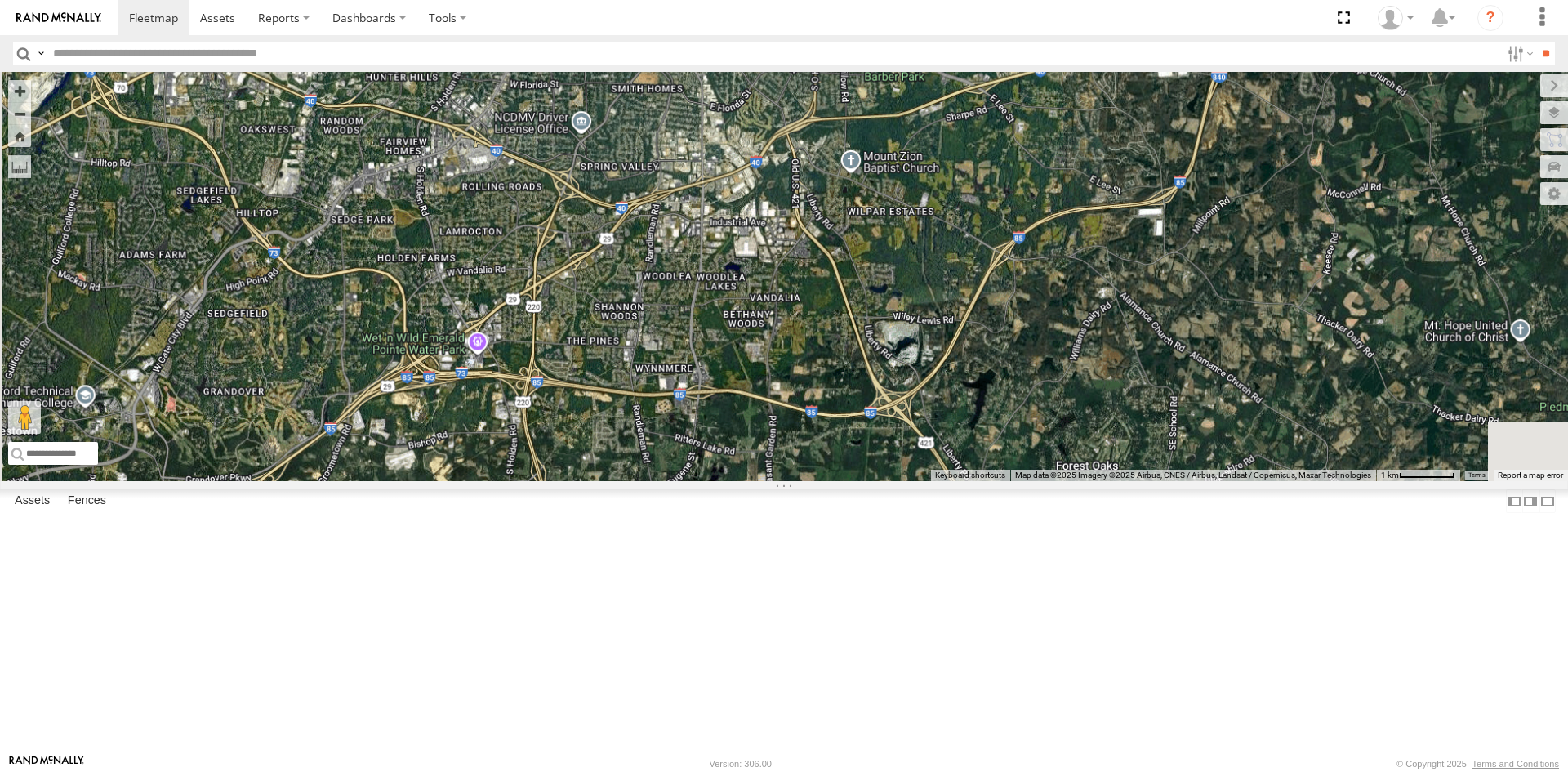
drag, startPoint x: 669, startPoint y: 713, endPoint x: 773, endPoint y: 516, distance: 222.8
click at [773, 481] on div "23363 Old/good 23326 23420 23450 23206 23218 4G 23183 4G 23277 23160 4G 23303 2…" at bounding box center [784, 276] width 1568 height 410
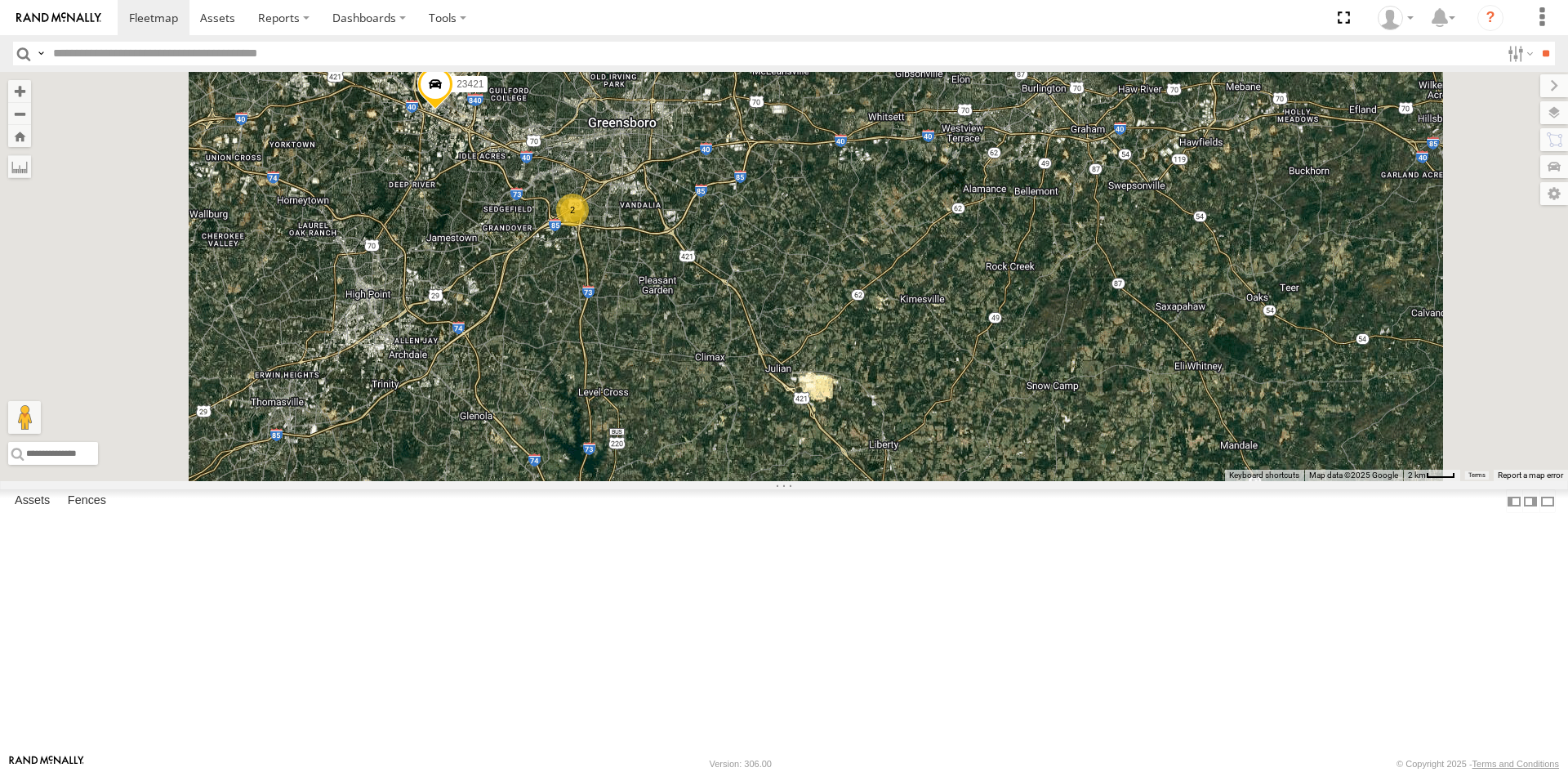
drag, startPoint x: 668, startPoint y: 686, endPoint x: 744, endPoint y: 503, distance: 198.2
click at [744, 481] on div "23363 Old/good 23326 23420 23450 23206 23218 4G 23183 4G 23277 23160 4G 23303 2…" at bounding box center [784, 276] width 1568 height 410
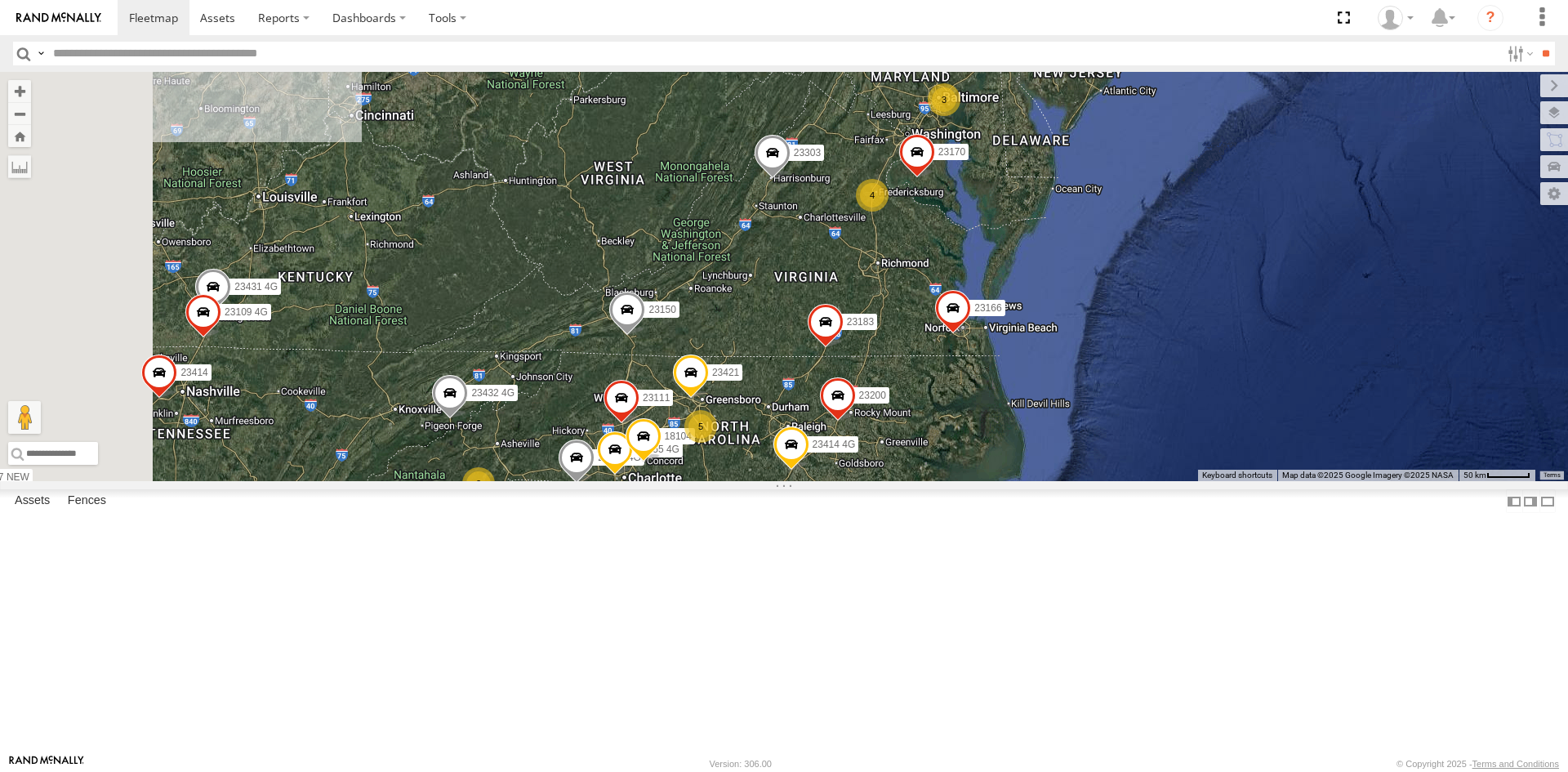
click at [783, 481] on div "23363 Old/good 23326 23420 23450 23206 23218 4G 23183 4G 23277 23160 4G 23303 2…" at bounding box center [784, 276] width 1568 height 410
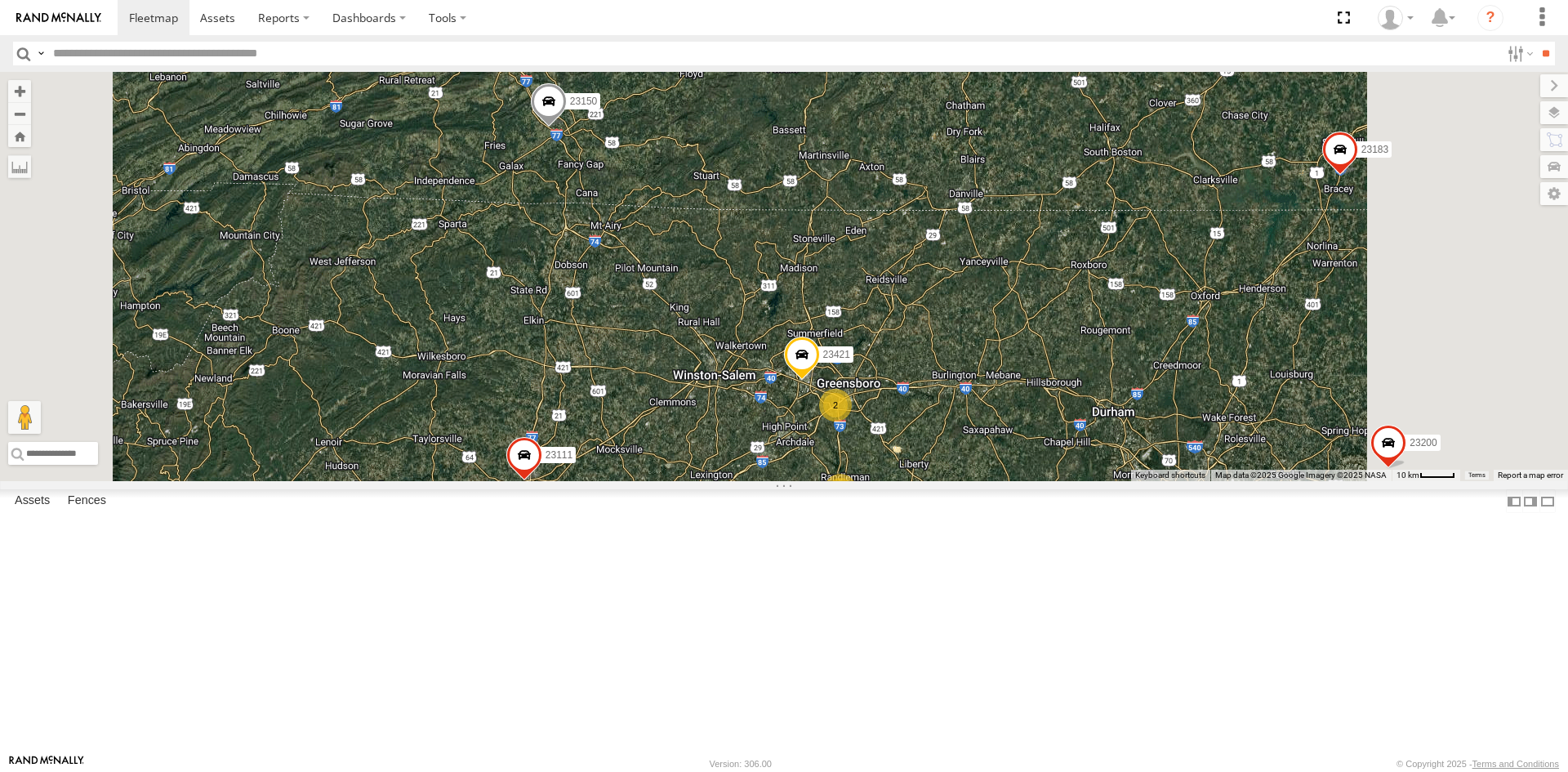
click at [567, 128] on span at bounding box center [548, 105] width 36 height 44
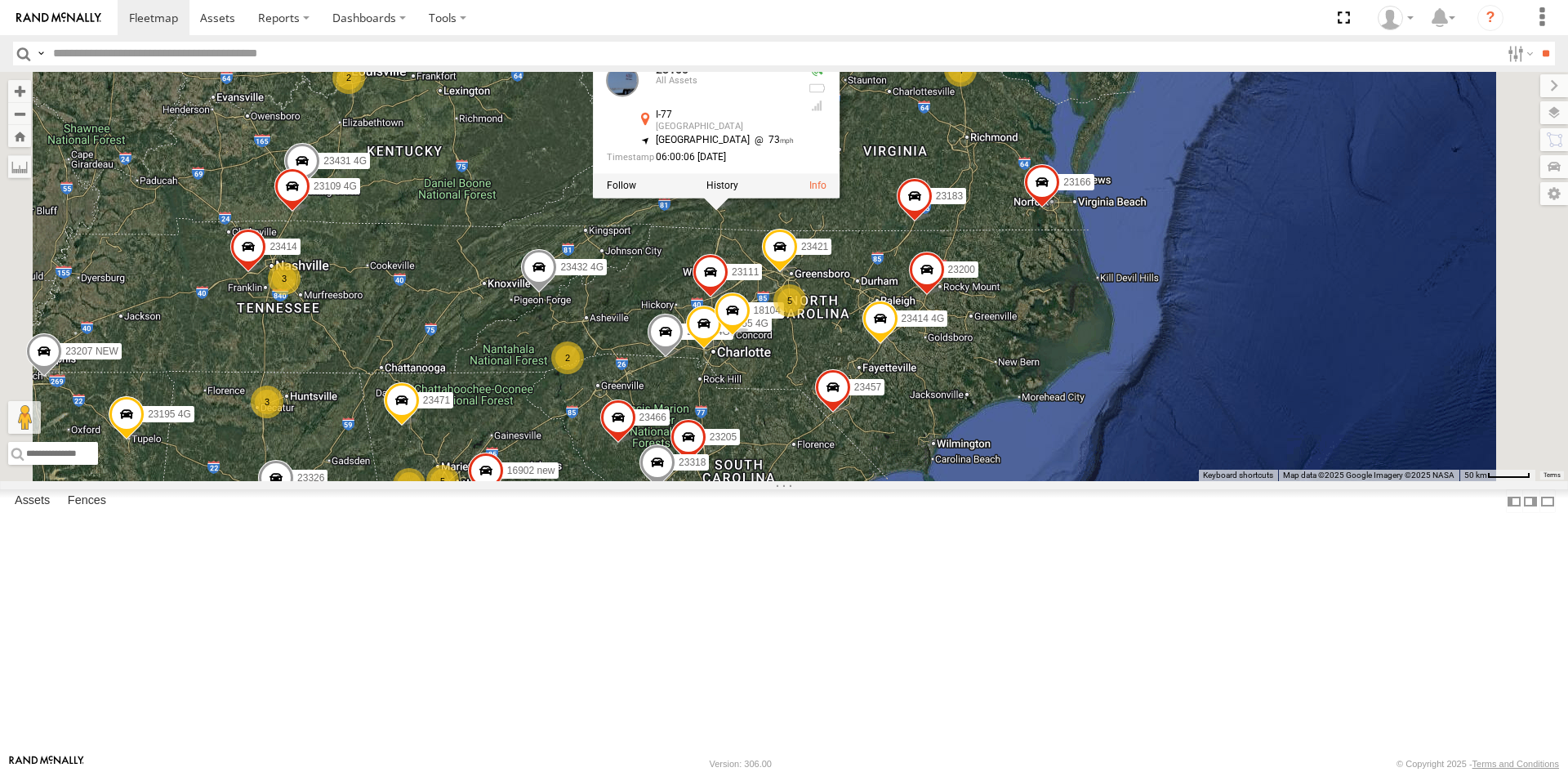
drag, startPoint x: 855, startPoint y: 520, endPoint x: 860, endPoint y: 396, distance: 124.1
click at [860, 396] on div "23363 Old/good 23326 23420 23450 23206 23218 4G 23183 4G 23277 23160 4G 23303 2…" at bounding box center [784, 276] width 1568 height 410
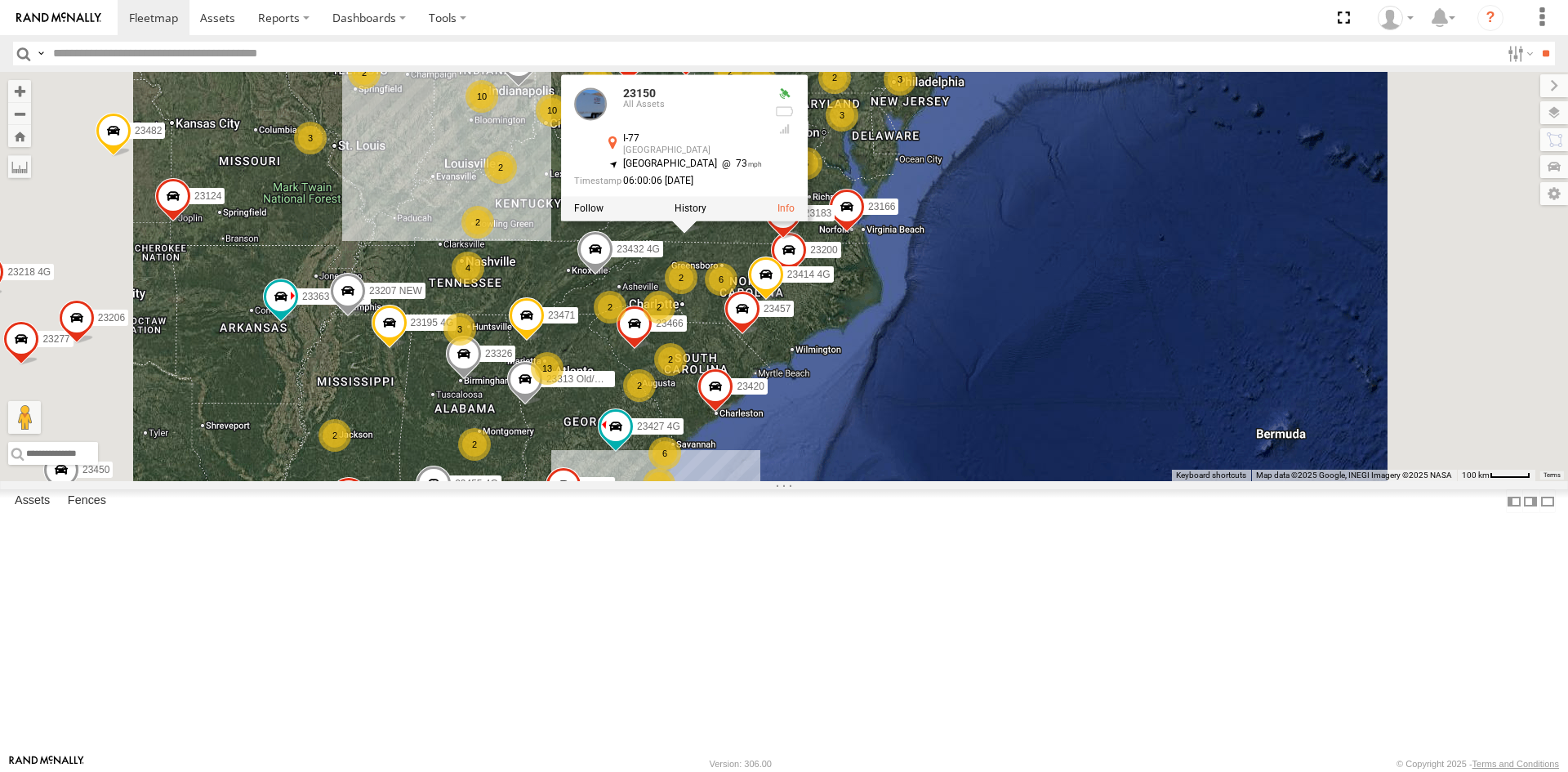
click at [903, 382] on div "23363 Old/good 23326 23420 23450 23206 23218 4G 23183 4G 23277 23160 4G 23303 2…" at bounding box center [784, 276] width 1568 height 410
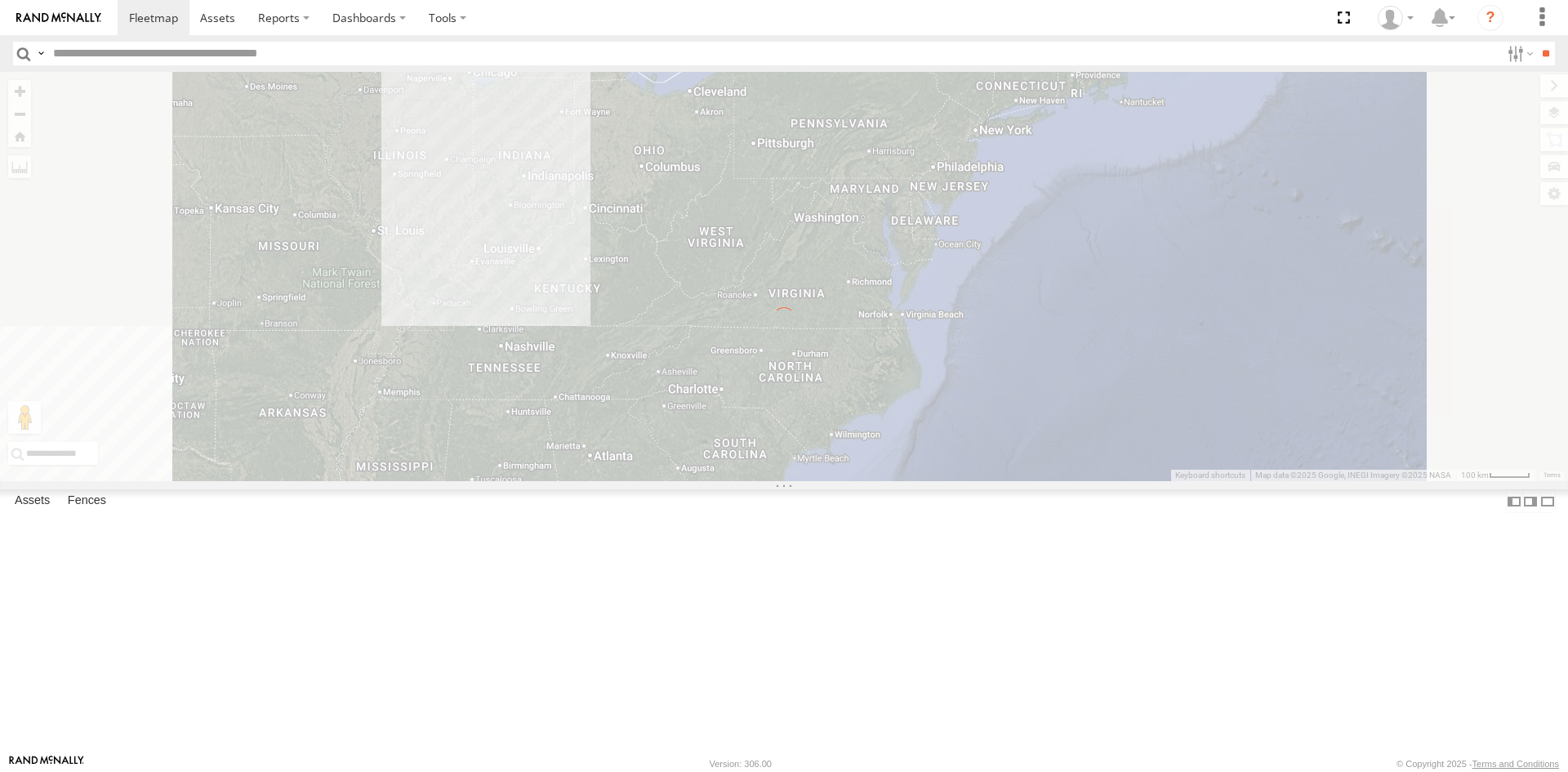
drag, startPoint x: 791, startPoint y: 594, endPoint x: 806, endPoint y: 500, distance: 95.2
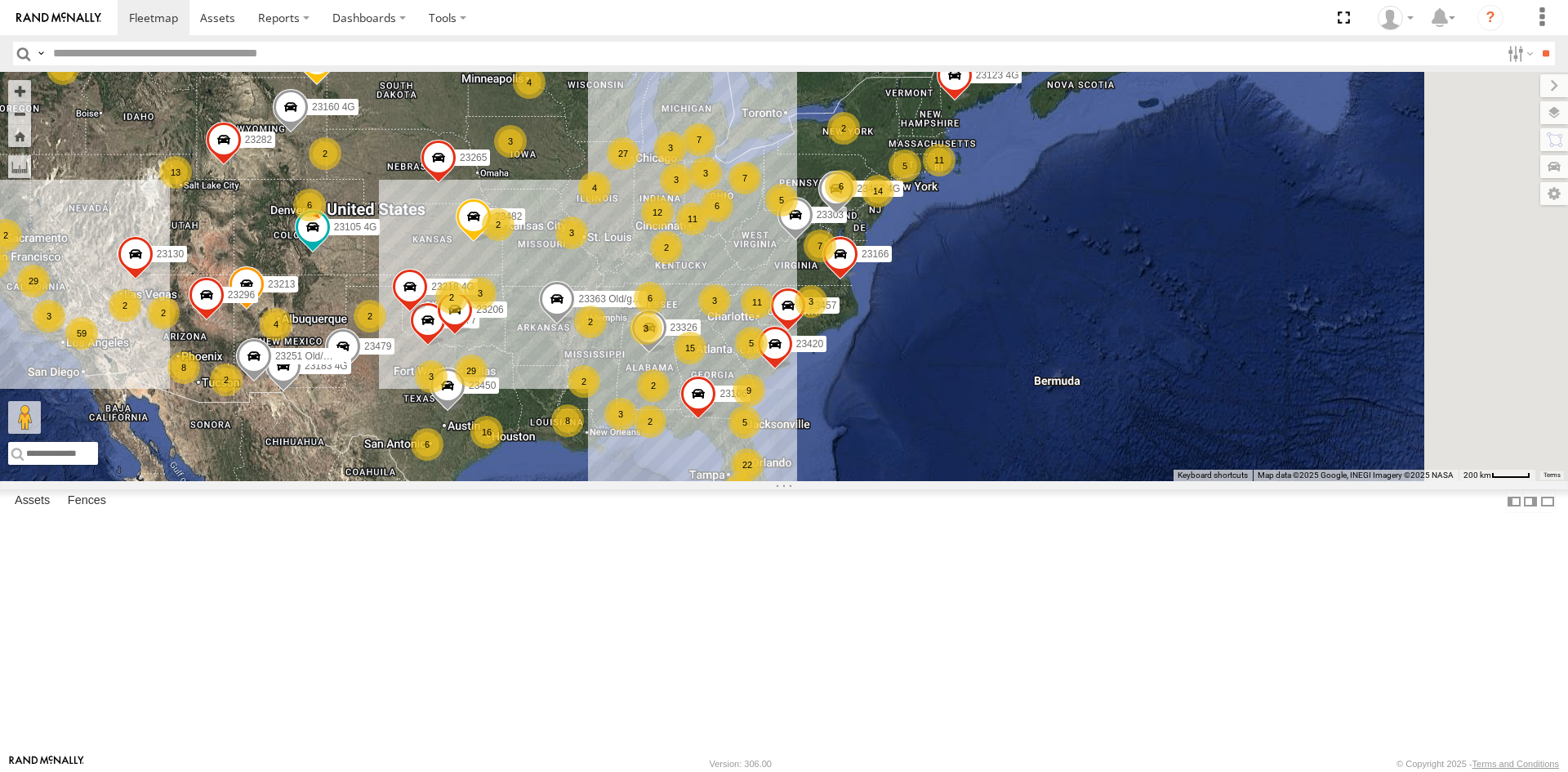
drag, startPoint x: 1181, startPoint y: 413, endPoint x: 860, endPoint y: 420, distance: 321.1
click at [667, 315] on div "6" at bounding box center [650, 298] width 33 height 33
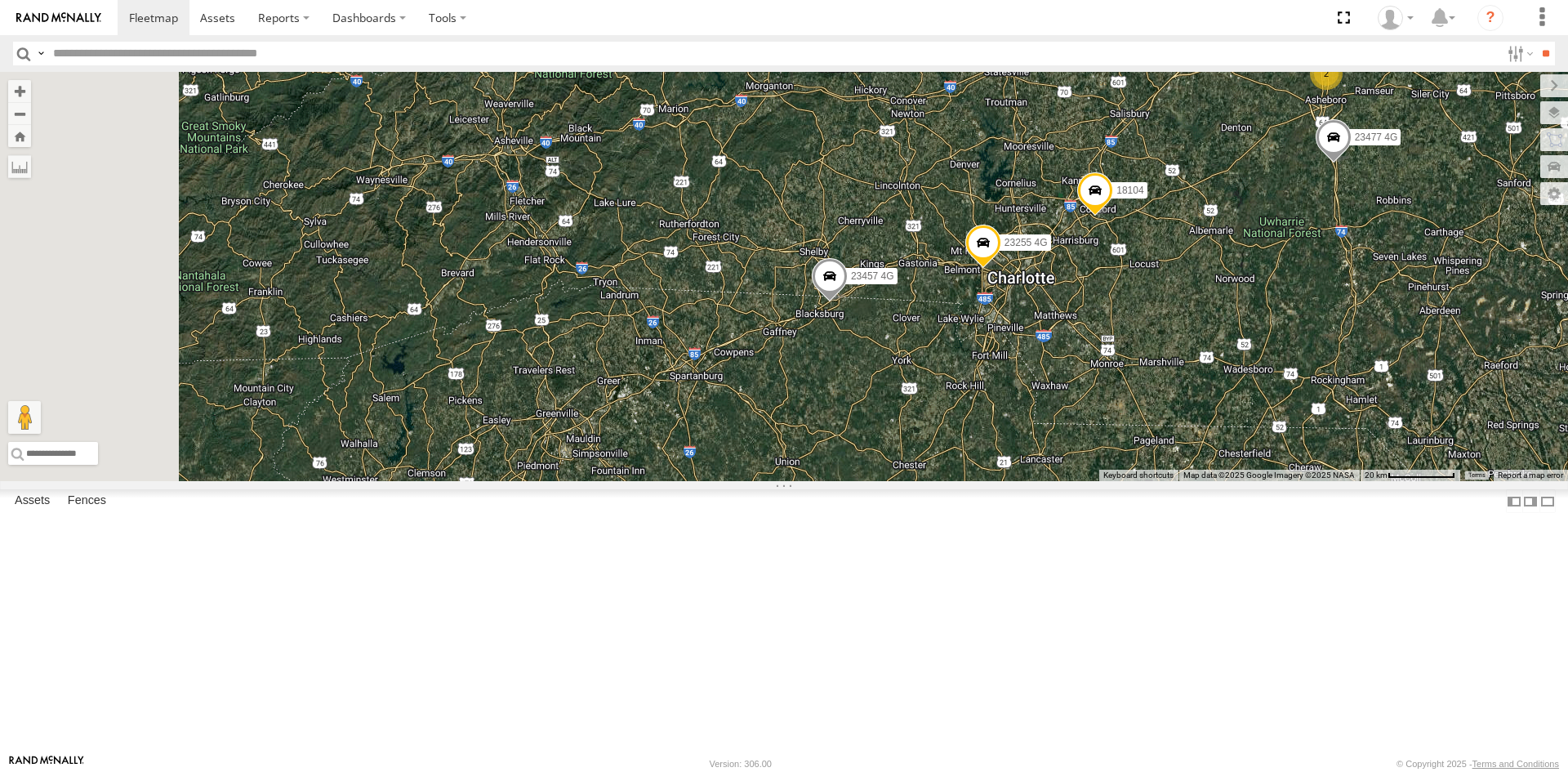
drag, startPoint x: 778, startPoint y: 579, endPoint x: 1068, endPoint y: 502, distance: 300.0
click at [1068, 481] on div "23363 Old/good 23326 23420 23303 23457 23166 23106 23123 4G 23450 23206 23218 4…" at bounding box center [784, 276] width 1568 height 410
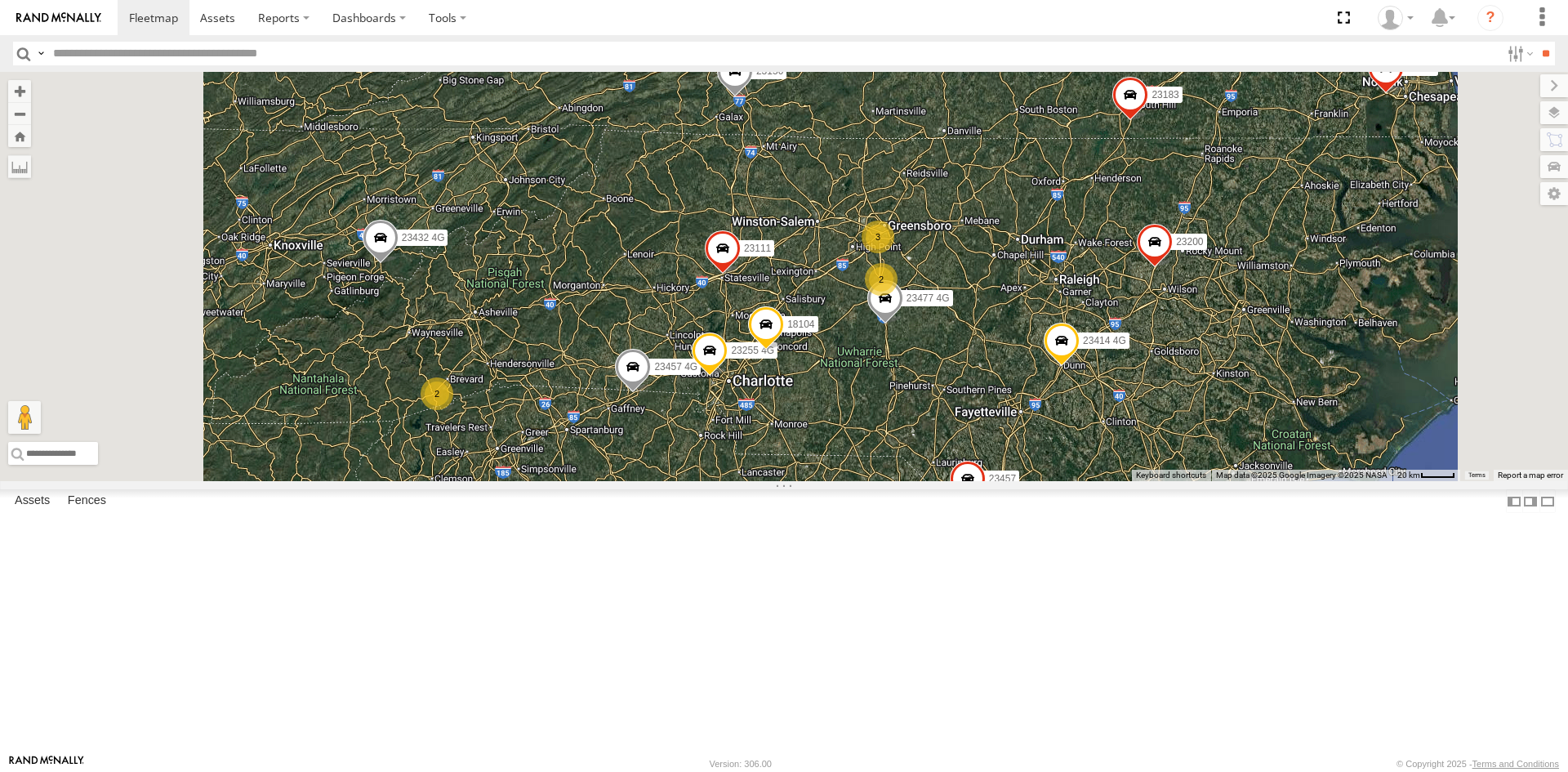
drag, startPoint x: 757, startPoint y: 424, endPoint x: 809, endPoint y: 529, distance: 117.2
click at [809, 481] on div "23363 Old/good 23326 23420 23303 23457 23166 23106 23123 4G 23450 23206 23218 4…" at bounding box center [784, 276] width 1568 height 410
